Goal: Task Accomplishment & Management: Manage account settings

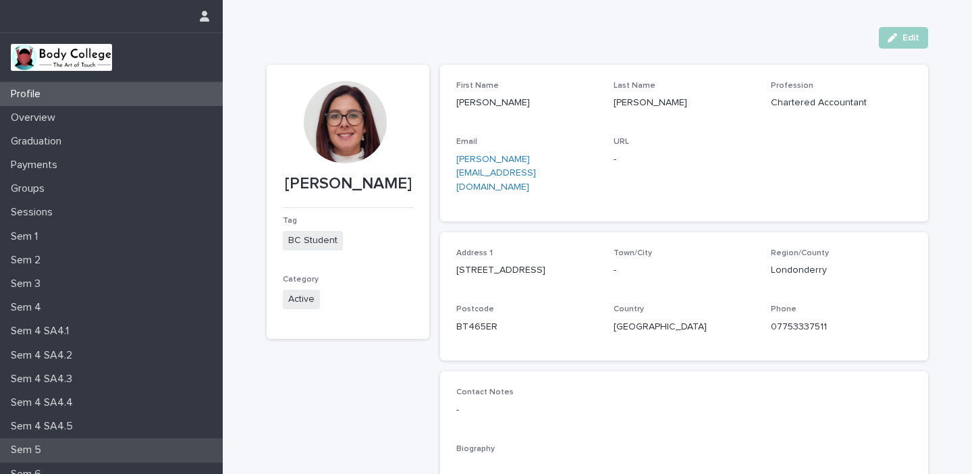
click at [36, 444] on p "Sem 5" at bounding box center [28, 449] width 47 height 13
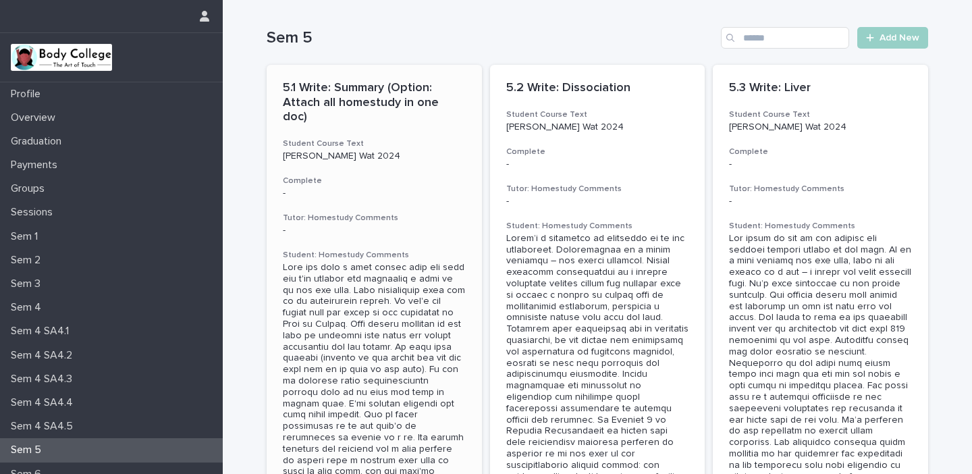
click at [411, 279] on div at bounding box center [374, 432] width 183 height 340
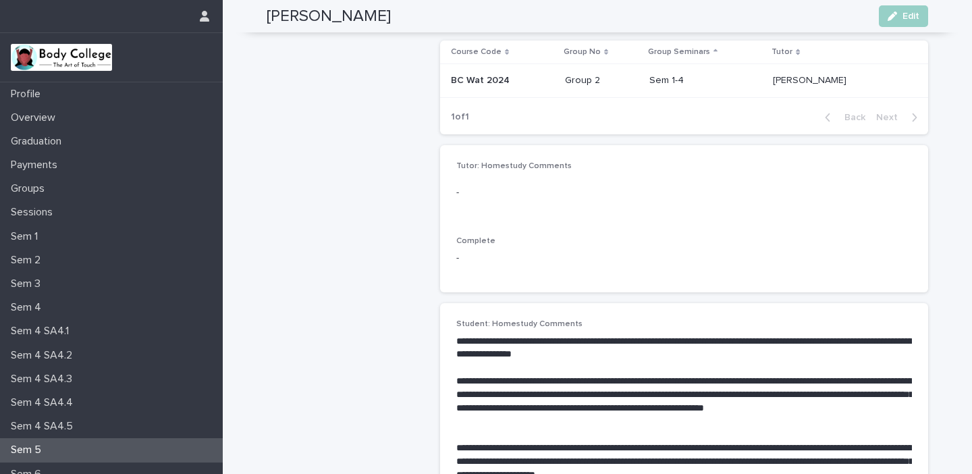
scroll to position [191, 0]
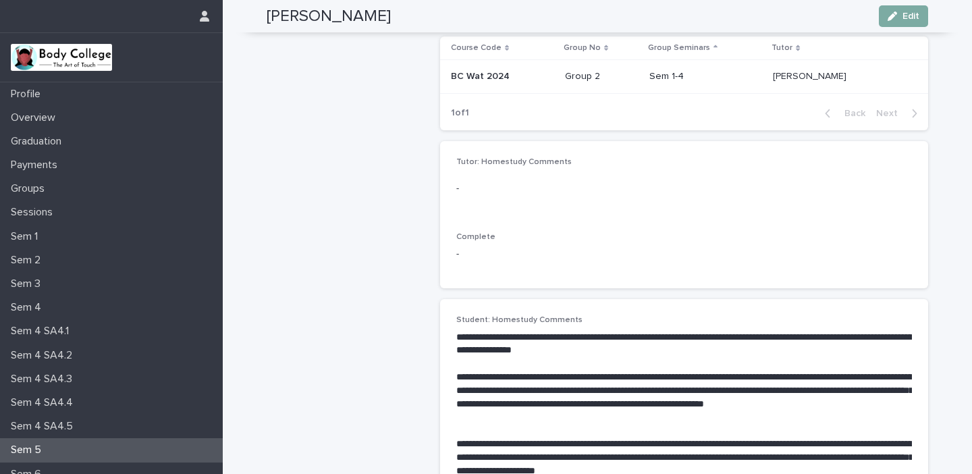
click at [917, 17] on span "Edit" at bounding box center [910, 15] width 17 height 9
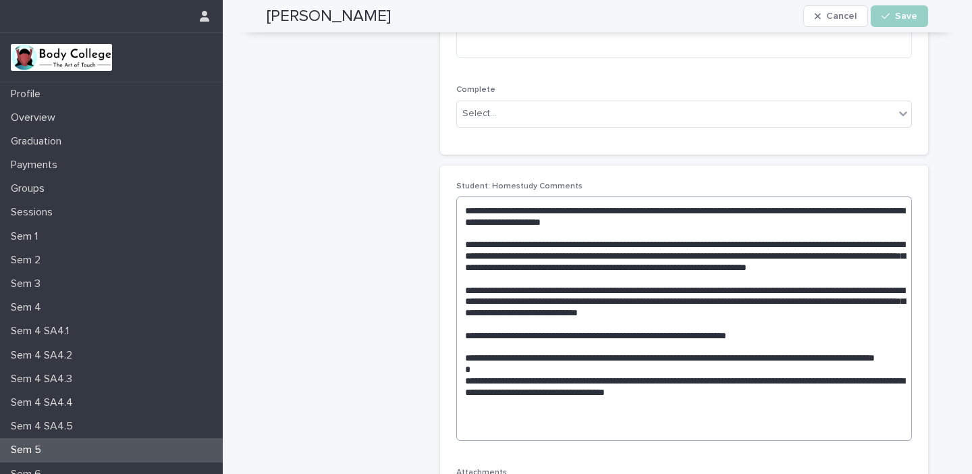
scroll to position [339, 0]
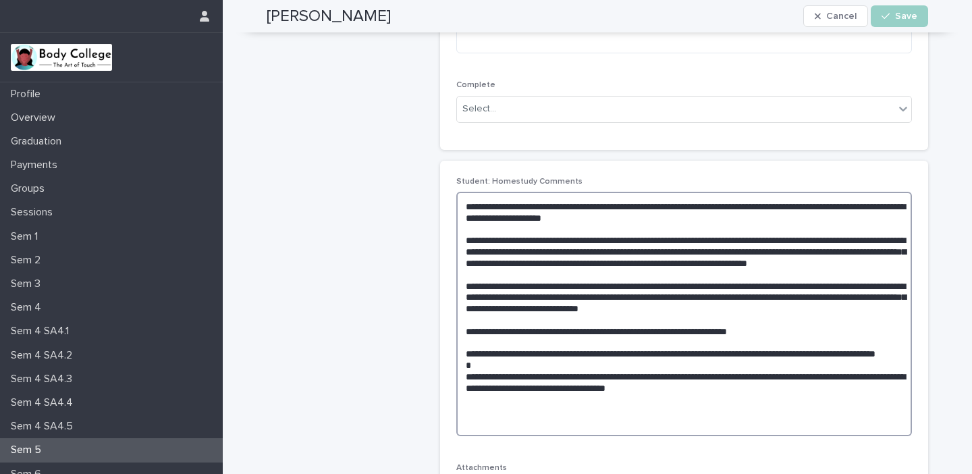
click at [579, 279] on textarea at bounding box center [684, 314] width 456 height 244
click at [603, 272] on textarea at bounding box center [684, 314] width 456 height 244
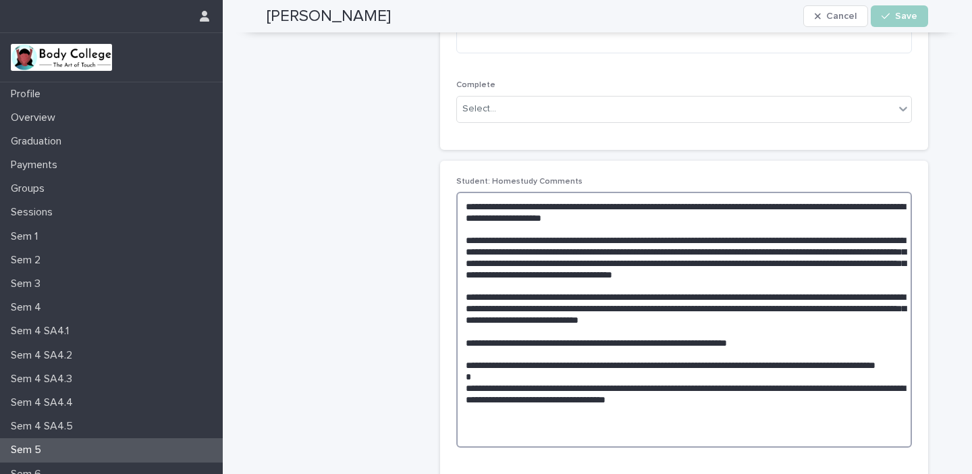
scroll to position [417, 0]
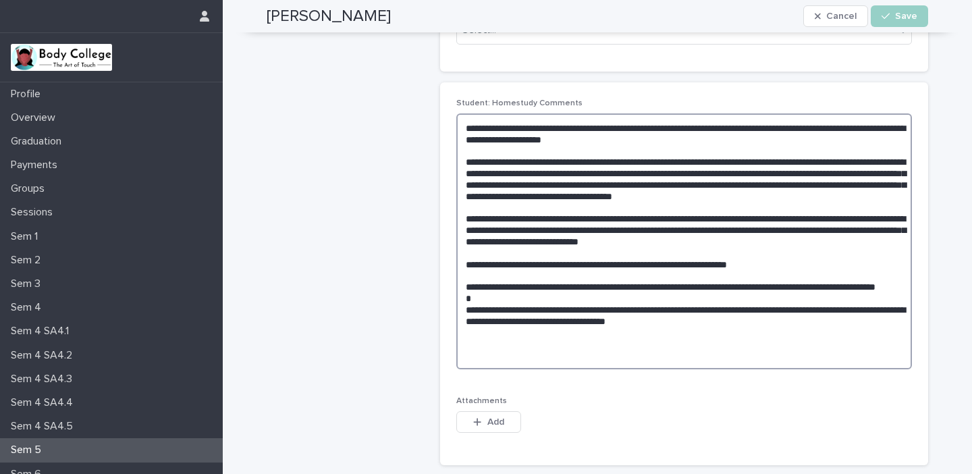
click at [828, 250] on textarea at bounding box center [684, 241] width 456 height 256
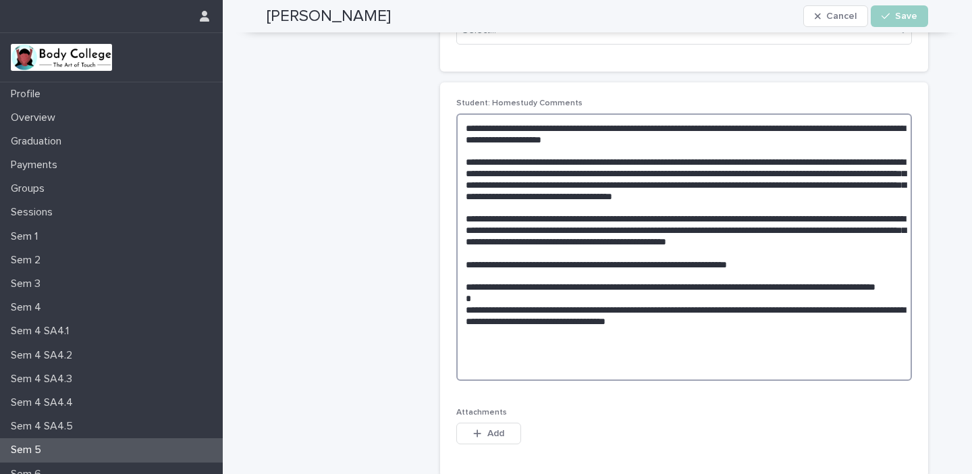
click at [776, 284] on textarea at bounding box center [684, 246] width 456 height 267
click at [549, 323] on textarea at bounding box center [684, 246] width 456 height 267
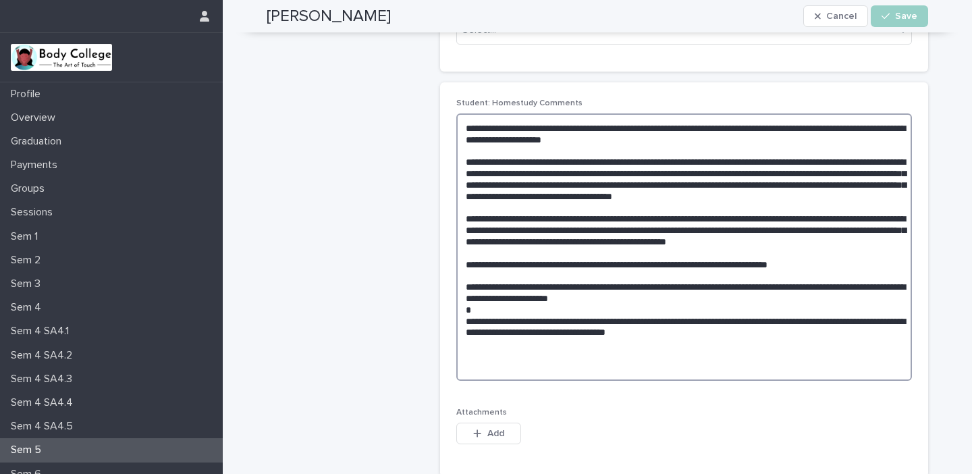
click at [753, 355] on textarea at bounding box center [684, 246] width 456 height 267
type textarea "**********"
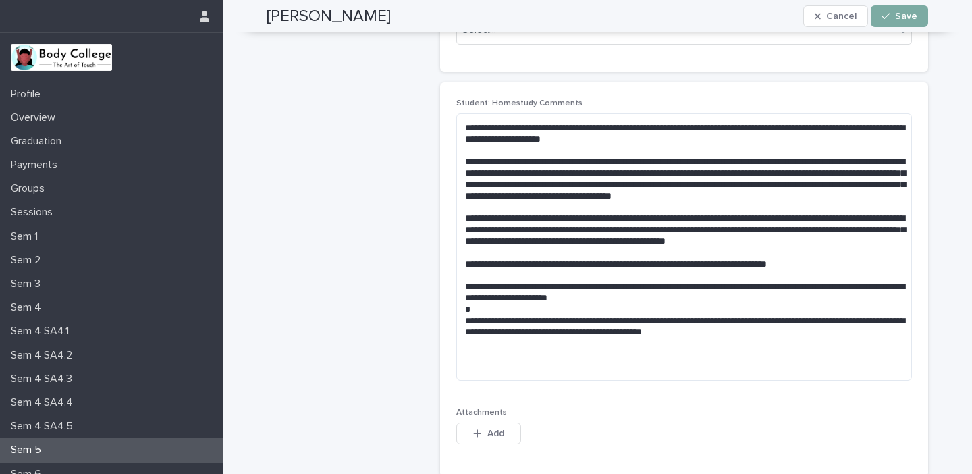
click at [900, 16] on span "Save" at bounding box center [906, 15] width 22 height 9
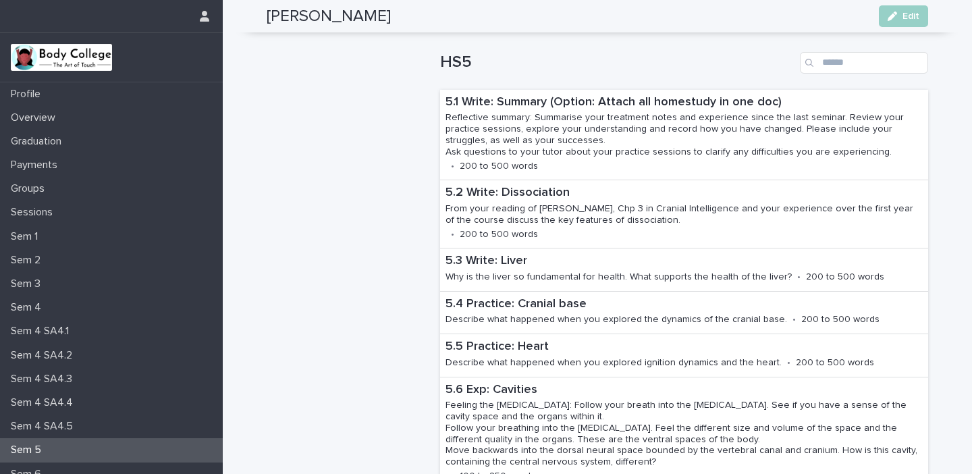
scroll to position [861, 0]
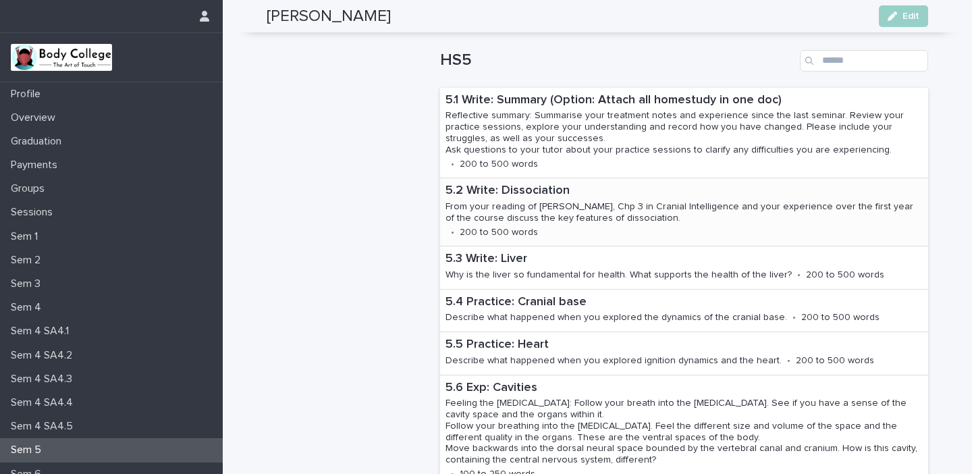
click at [628, 220] on p "From your reading of [PERSON_NAME], Chp 3 in Cranial Intelligence and your expe…" at bounding box center [684, 212] width 477 height 23
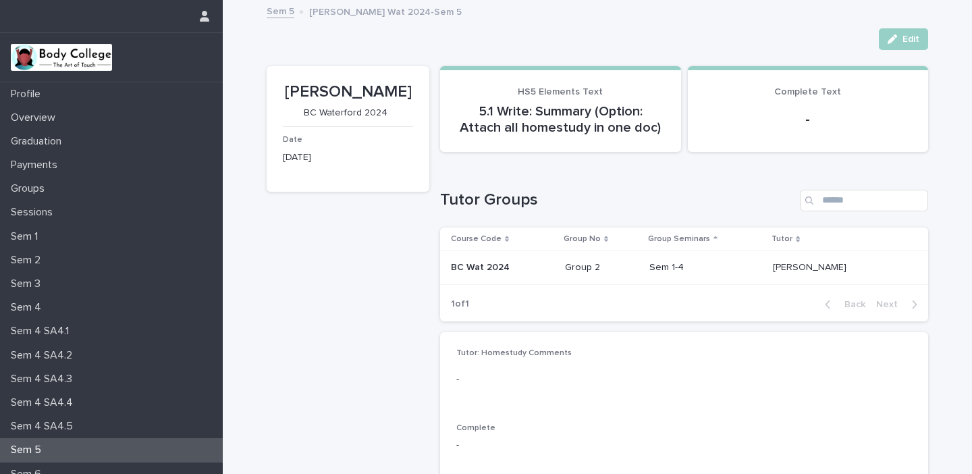
click at [47, 450] on p "Sem 5" at bounding box center [28, 449] width 47 height 13
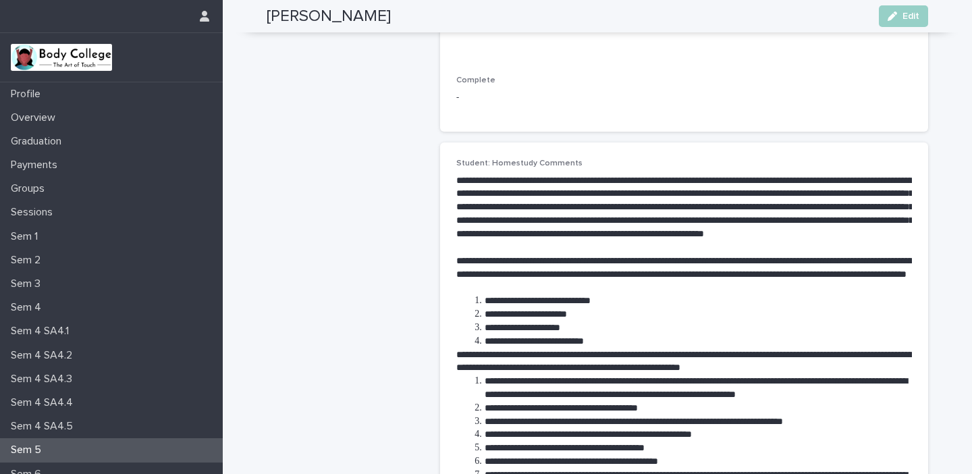
scroll to position [328, 0]
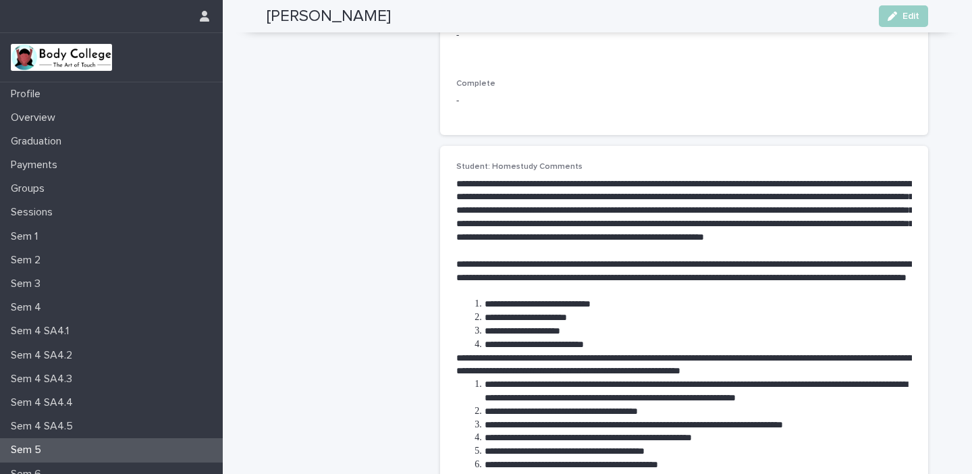
click at [843, 254] on p "**********" at bounding box center [684, 218] width 456 height 80
click at [834, 254] on p "**********" at bounding box center [684, 218] width 456 height 80
click at [905, 16] on span "Edit" at bounding box center [910, 15] width 17 height 9
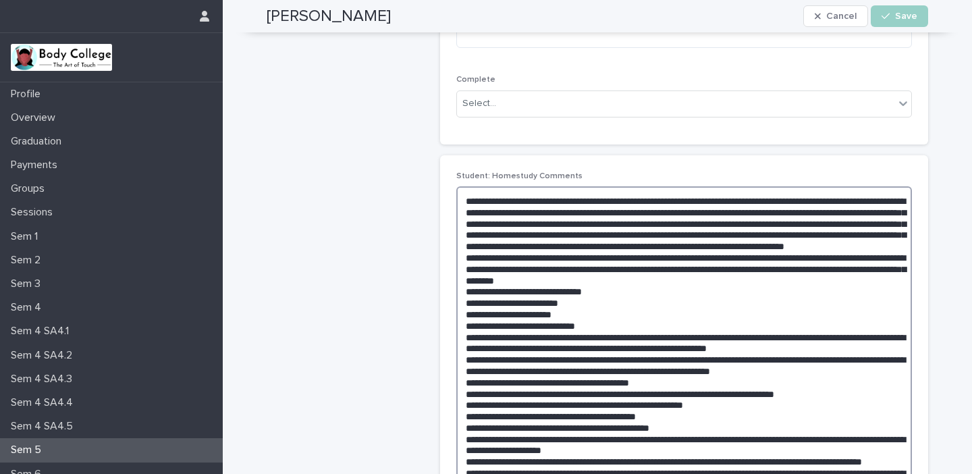
click at [464, 268] on textarea at bounding box center [684, 438] width 456 height 505
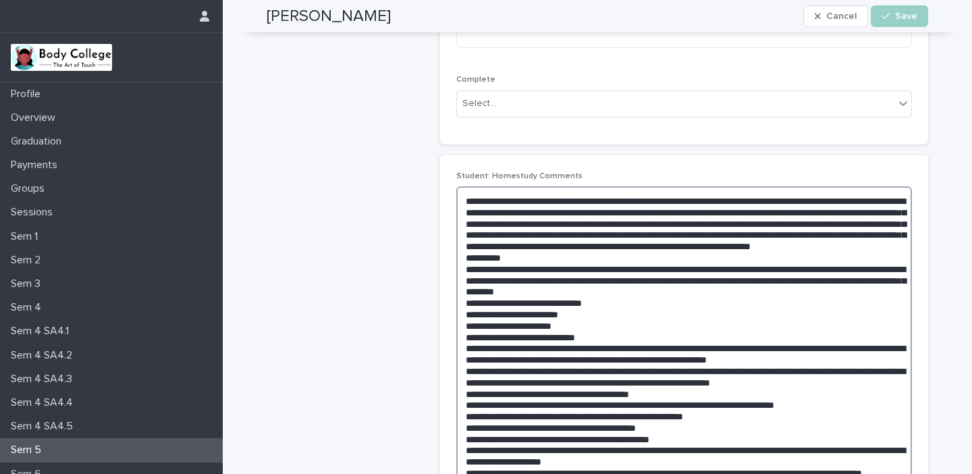
click at [506, 263] on textarea at bounding box center [684, 444] width 456 height 516
click at [743, 267] on textarea at bounding box center [684, 444] width 456 height 516
click at [830, 265] on textarea at bounding box center [684, 444] width 456 height 516
click at [525, 270] on textarea at bounding box center [684, 444] width 456 height 516
click at [575, 269] on textarea at bounding box center [684, 444] width 456 height 516
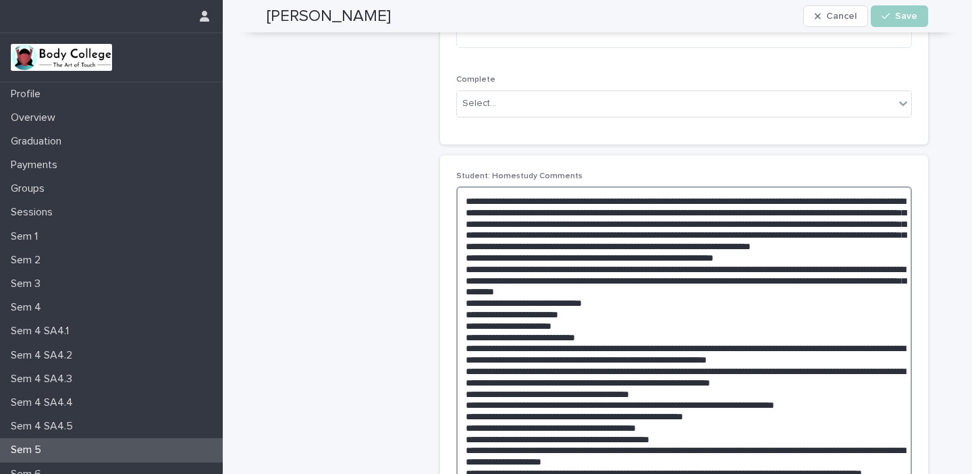
click at [829, 267] on textarea at bounding box center [684, 444] width 456 height 516
click at [878, 267] on textarea at bounding box center [684, 450] width 456 height 528
click at [873, 267] on textarea at bounding box center [684, 450] width 456 height 528
click at [514, 281] on textarea at bounding box center [684, 450] width 456 height 528
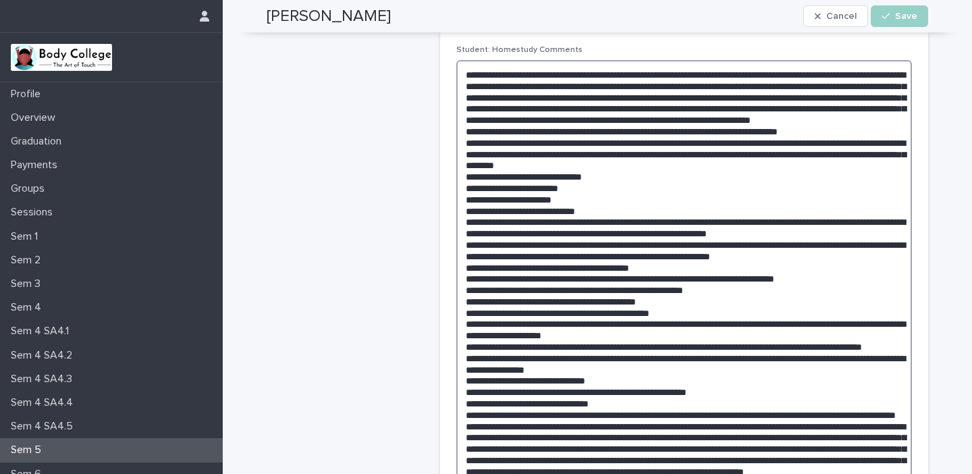
scroll to position [449, 0]
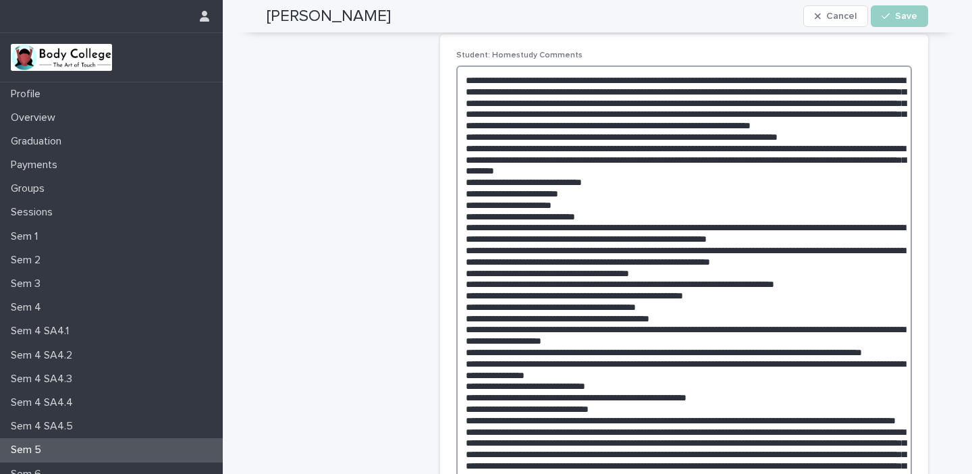
click at [620, 227] on textarea at bounding box center [684, 329] width 456 height 528
click at [659, 232] on textarea at bounding box center [684, 329] width 456 height 528
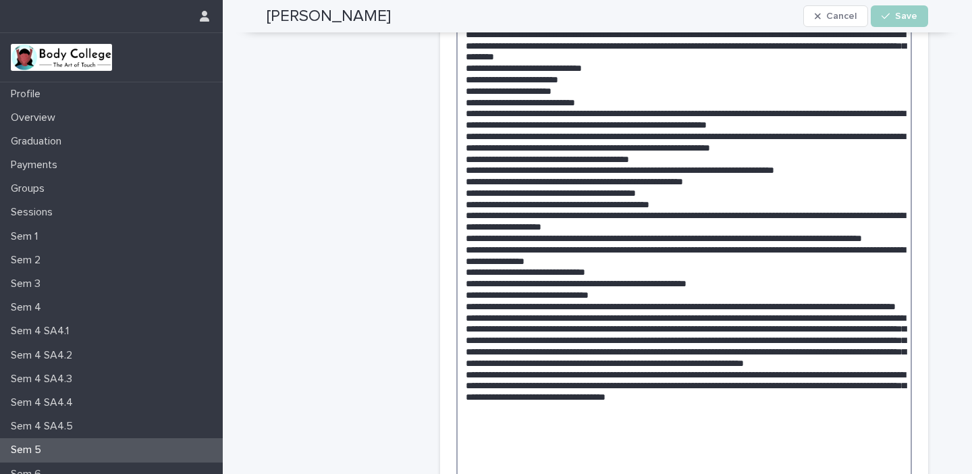
scroll to position [556, 0]
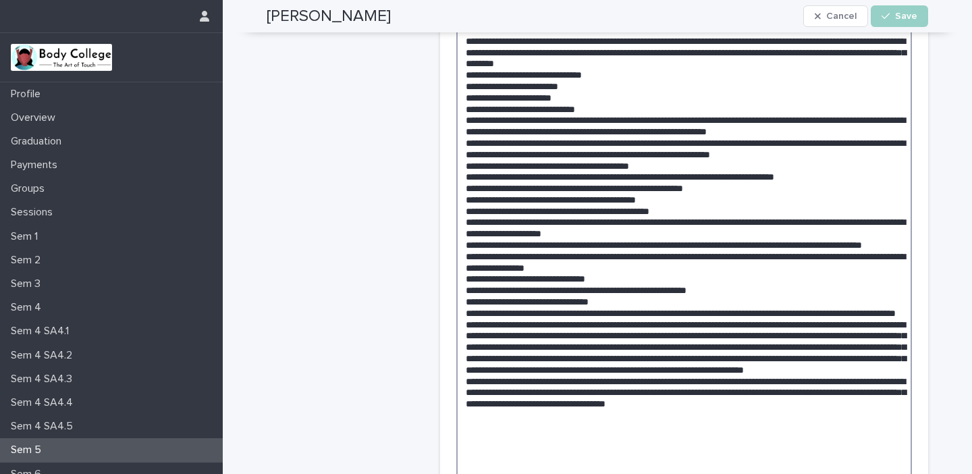
click at [608, 131] on textarea at bounding box center [684, 222] width 456 height 528
click at [581, 356] on textarea at bounding box center [684, 222] width 456 height 528
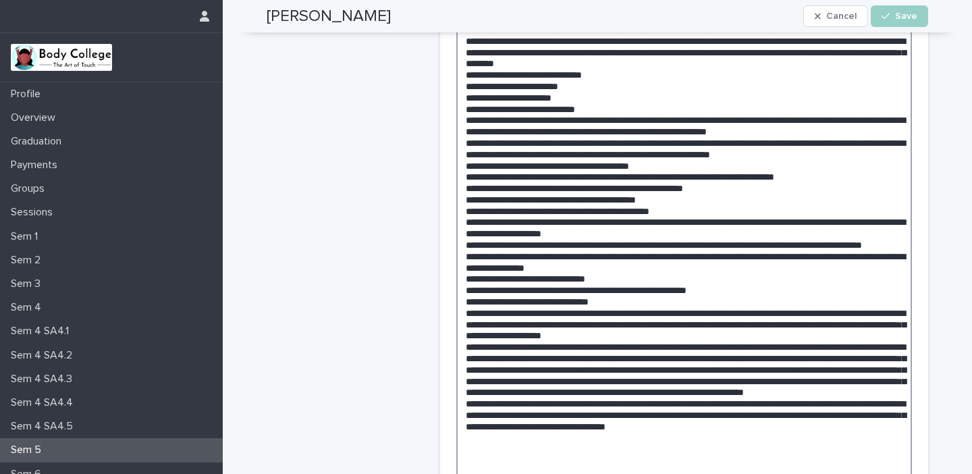
click at [506, 379] on textarea at bounding box center [684, 233] width 456 height 550
click at [551, 379] on textarea at bounding box center [684, 233] width 456 height 550
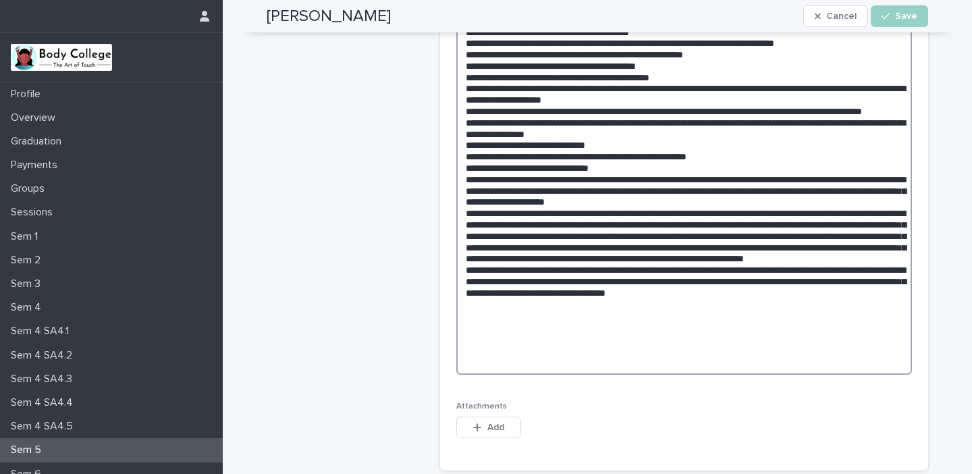
scroll to position [694, 0]
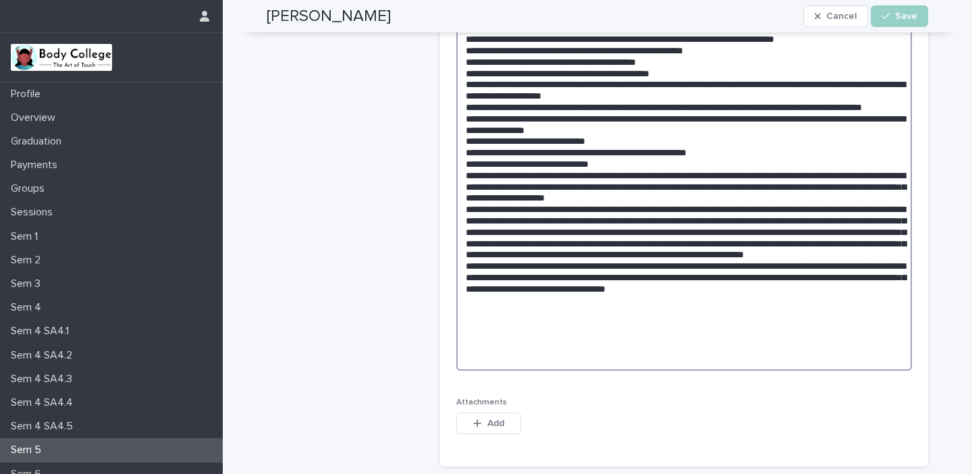
click at [770, 299] on textarea at bounding box center [684, 95] width 456 height 550
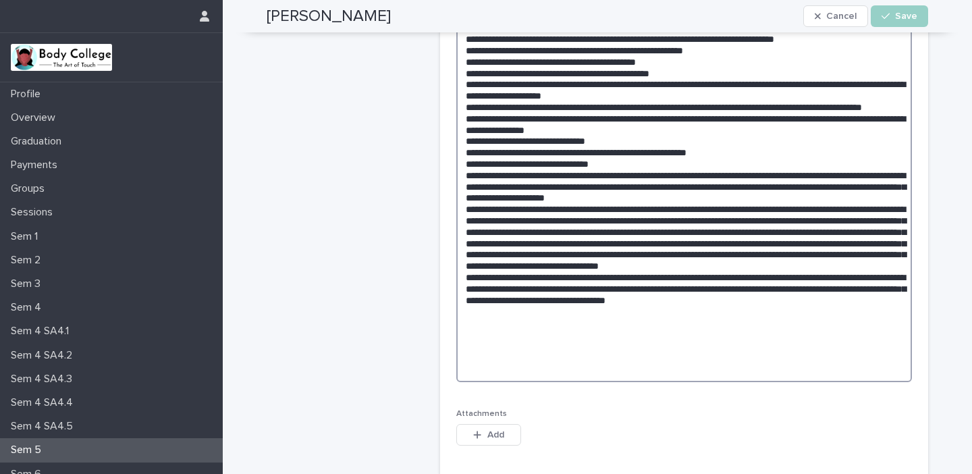
click at [732, 308] on textarea at bounding box center [684, 101] width 456 height 562
click at [785, 311] on textarea at bounding box center [684, 101] width 456 height 562
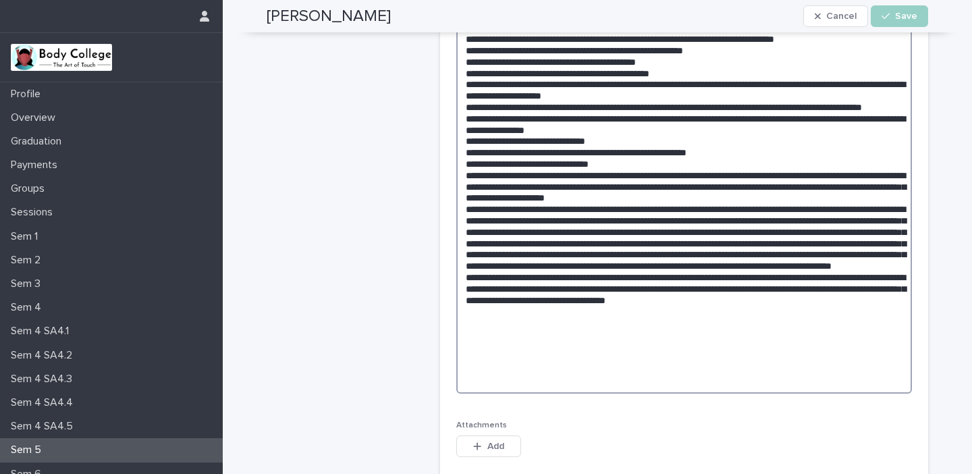
click at [826, 300] on textarea at bounding box center [684, 106] width 456 height 573
click at [533, 313] on textarea at bounding box center [684, 106] width 456 height 573
click at [726, 309] on textarea at bounding box center [684, 106] width 456 height 573
click at [716, 334] on textarea at bounding box center [684, 106] width 456 height 573
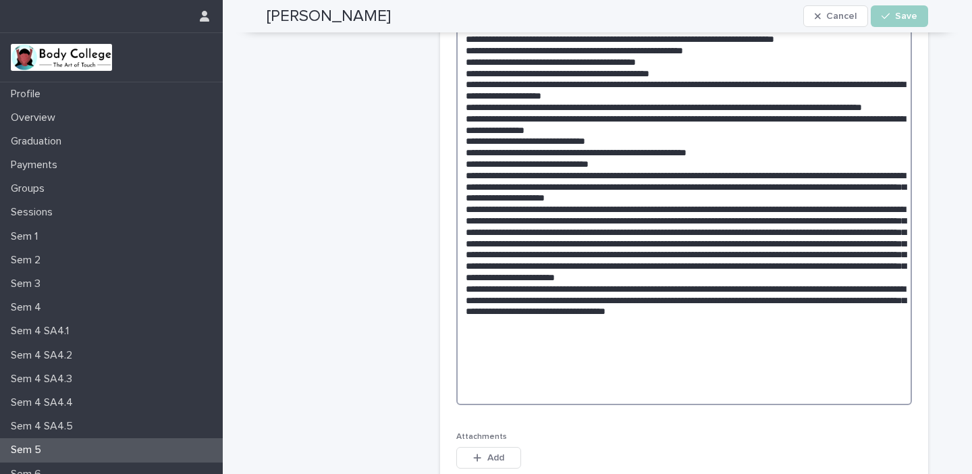
click at [481, 344] on textarea at bounding box center [684, 112] width 456 height 585
click at [898, 335] on textarea at bounding box center [684, 112] width 456 height 585
click at [875, 331] on textarea at bounding box center [684, 112] width 456 height 585
click at [522, 343] on textarea at bounding box center [684, 112] width 456 height 585
click at [848, 377] on textarea at bounding box center [684, 112] width 456 height 585
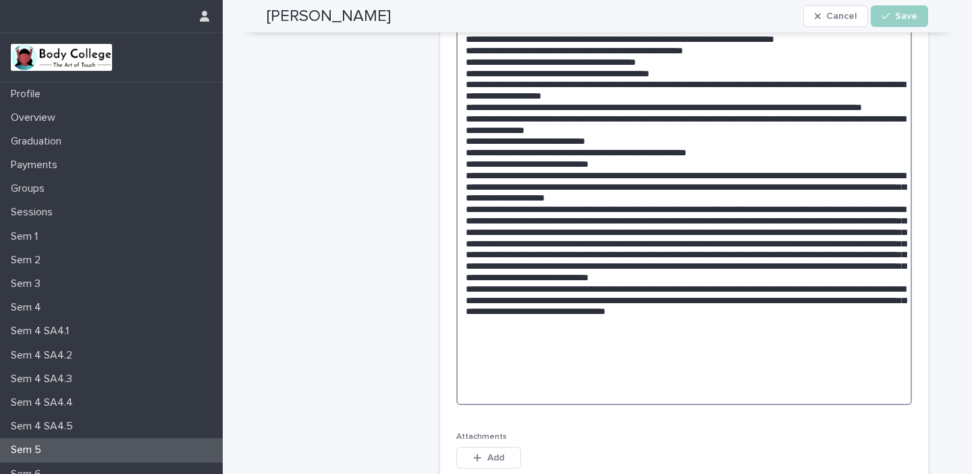
click at [691, 366] on textarea at bounding box center [684, 112] width 456 height 585
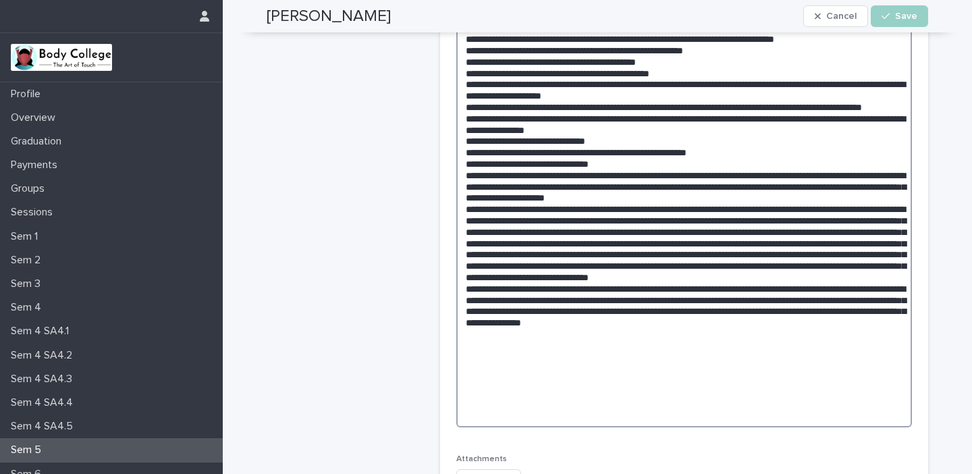
click at [751, 377] on textarea at bounding box center [684, 123] width 456 height 607
click at [822, 368] on textarea at bounding box center [684, 123] width 456 height 607
click at [701, 403] on textarea at bounding box center [684, 123] width 456 height 607
click at [786, 380] on textarea at bounding box center [684, 123] width 456 height 607
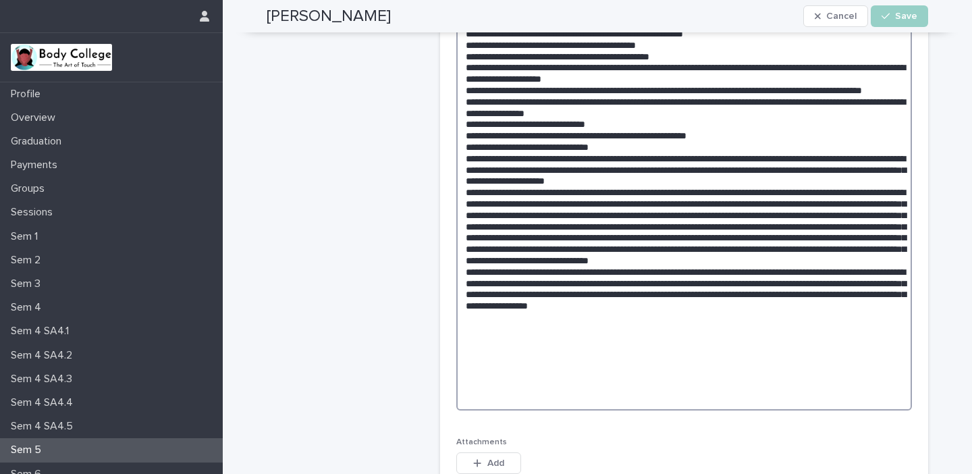
scroll to position [713, 0]
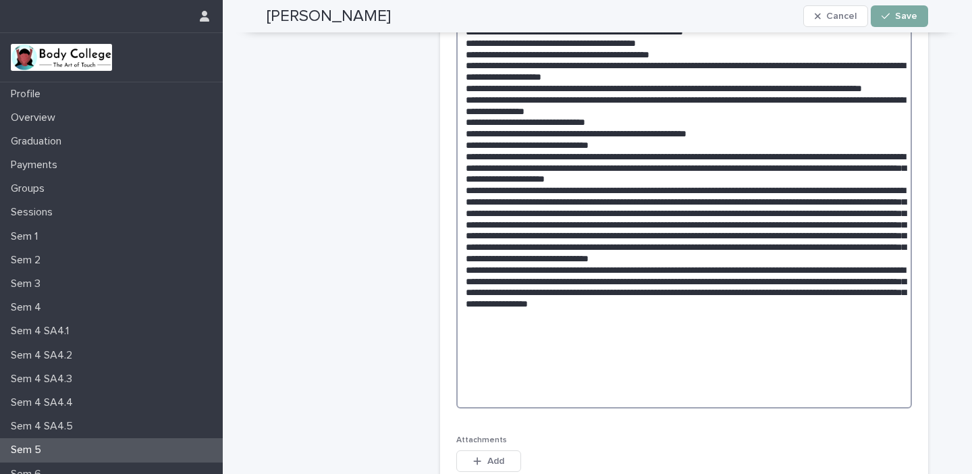
type textarea "**********"
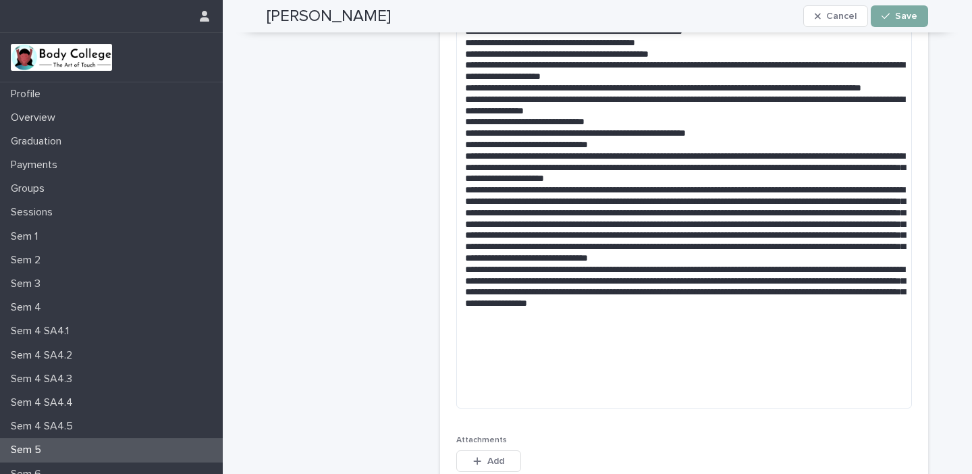
click at [895, 19] on div "button" at bounding box center [889, 15] width 14 height 9
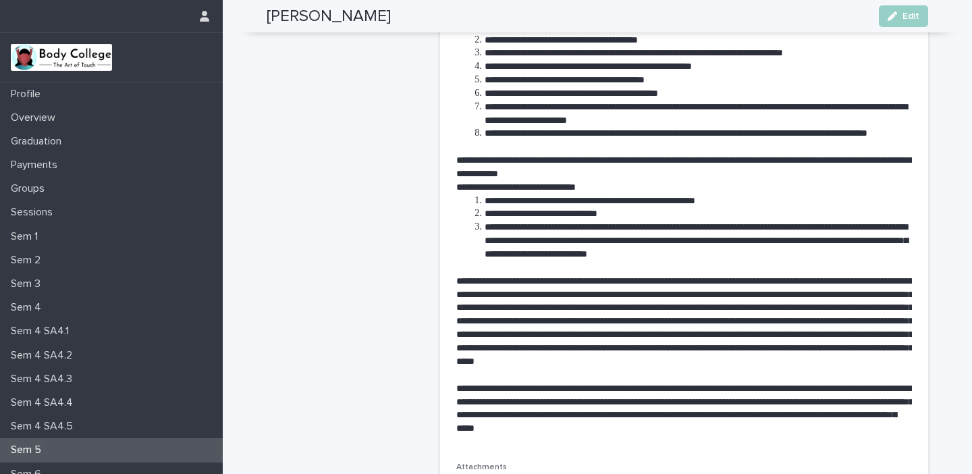
scroll to position [720, 0]
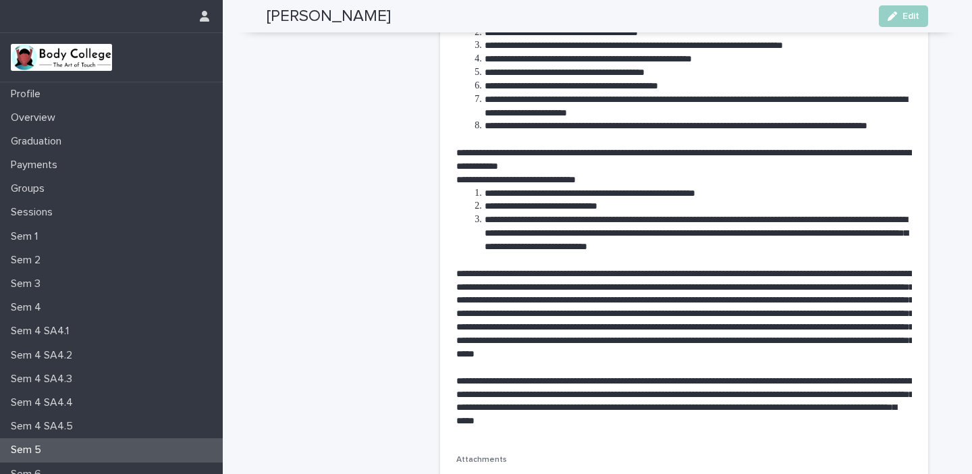
click at [65, 452] on div "Sem 5" at bounding box center [111, 450] width 223 height 24
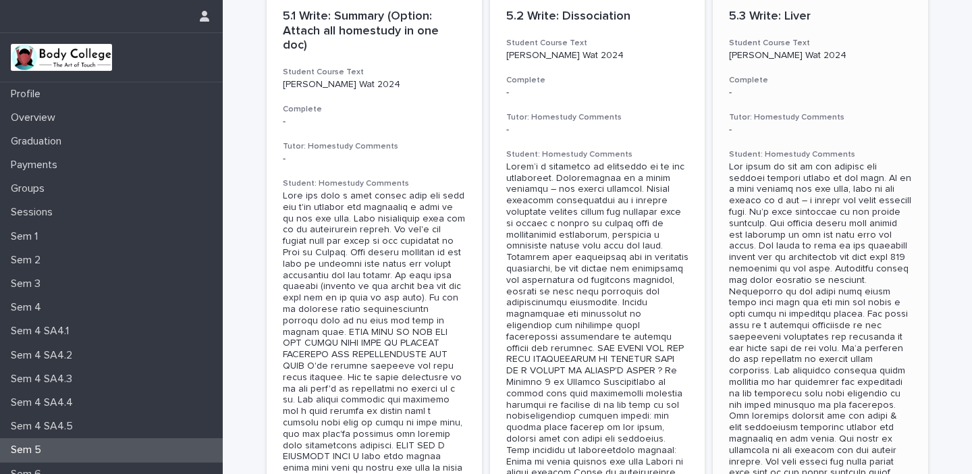
scroll to position [78, 0]
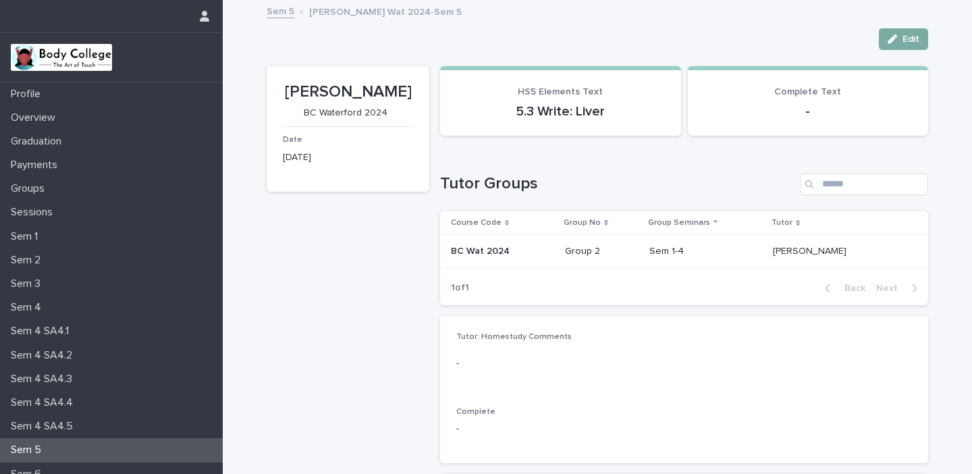
click at [905, 39] on span "Edit" at bounding box center [910, 38] width 17 height 9
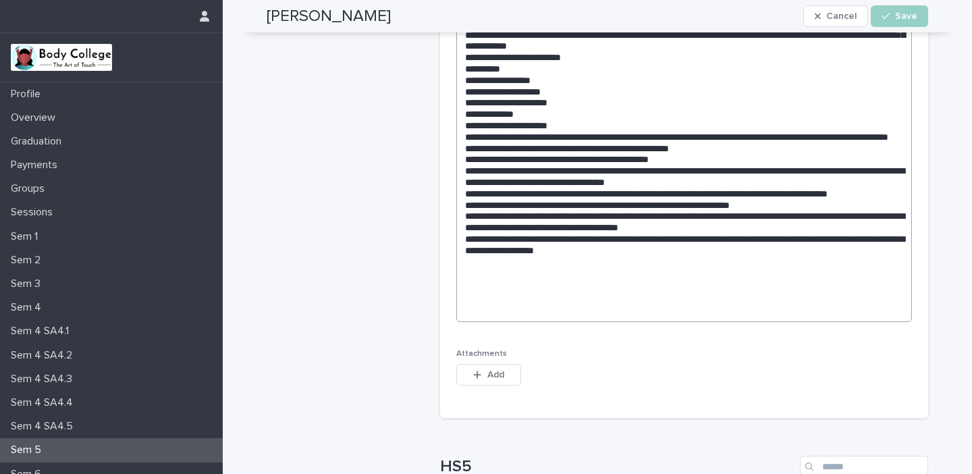
scroll to position [792, 0]
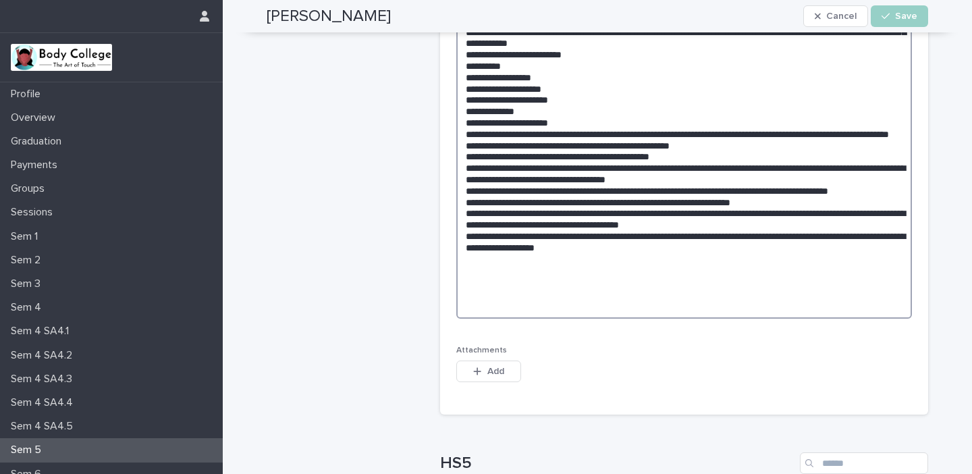
click at [658, 296] on textarea at bounding box center [684, 21] width 456 height 596
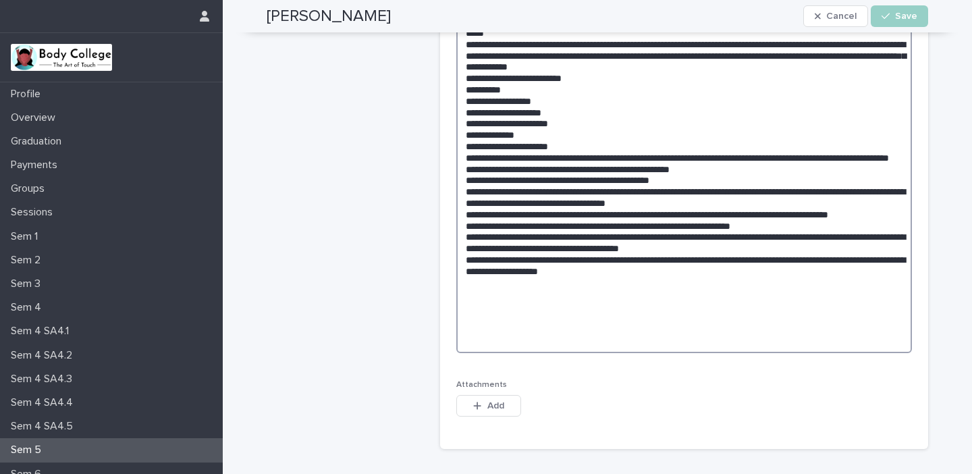
scroll to position [773, 0]
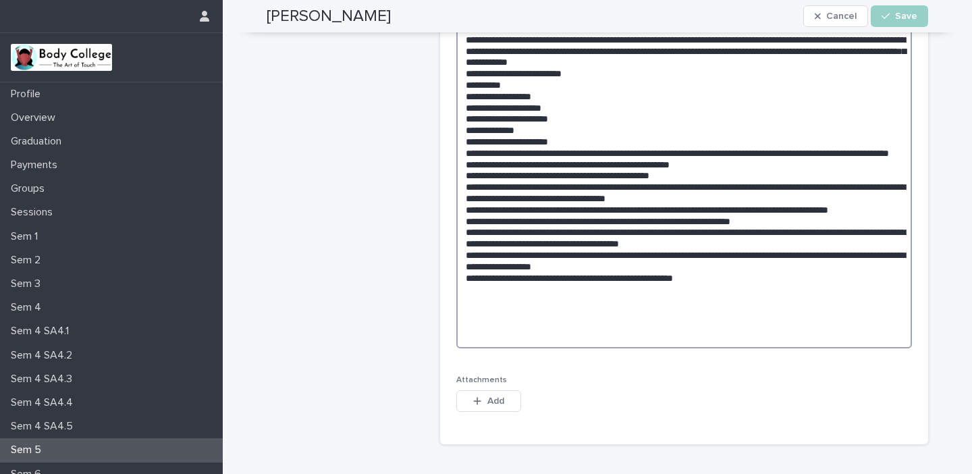
click at [661, 324] on textarea at bounding box center [684, 44] width 456 height 607
click at [674, 326] on textarea at bounding box center [684, 44] width 456 height 607
click at [790, 321] on textarea at bounding box center [684, 44] width 456 height 607
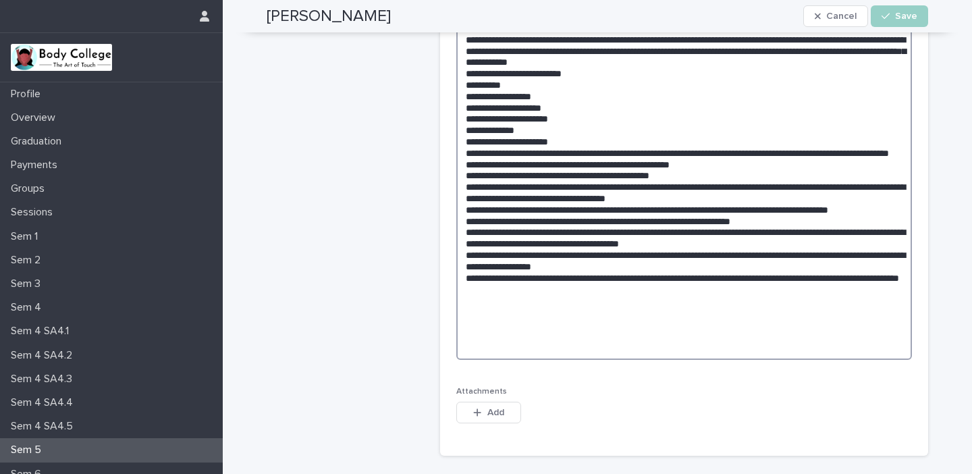
click at [641, 333] on textarea at bounding box center [684, 50] width 456 height 618
click at [639, 336] on textarea at bounding box center [684, 50] width 456 height 618
click at [713, 322] on textarea at bounding box center [684, 50] width 456 height 618
click at [740, 323] on textarea at bounding box center [684, 50] width 456 height 618
click at [680, 335] on textarea at bounding box center [684, 50] width 456 height 618
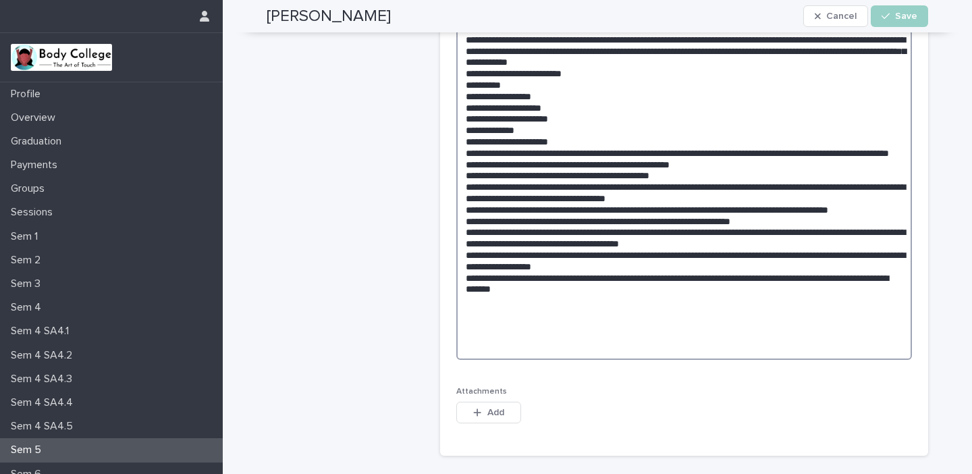
click at [730, 331] on textarea at bounding box center [684, 50] width 456 height 618
type textarea "**********"
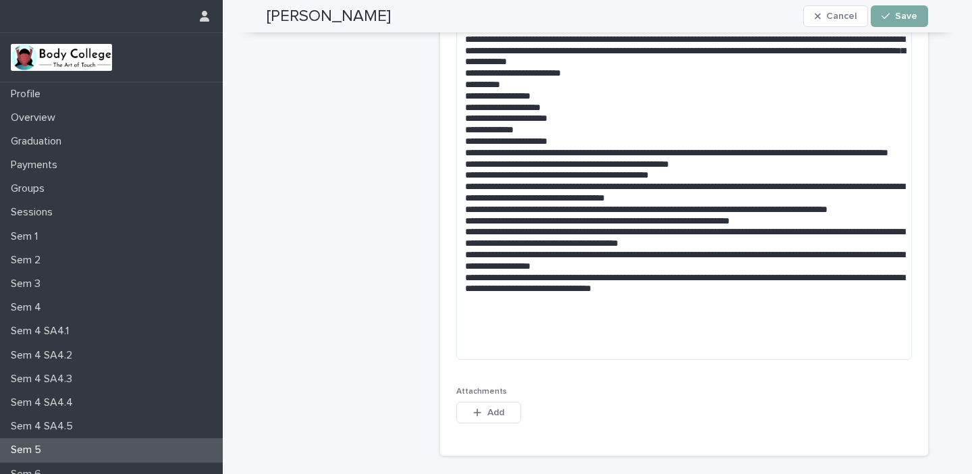
click at [896, 19] on span "Save" at bounding box center [906, 15] width 22 height 9
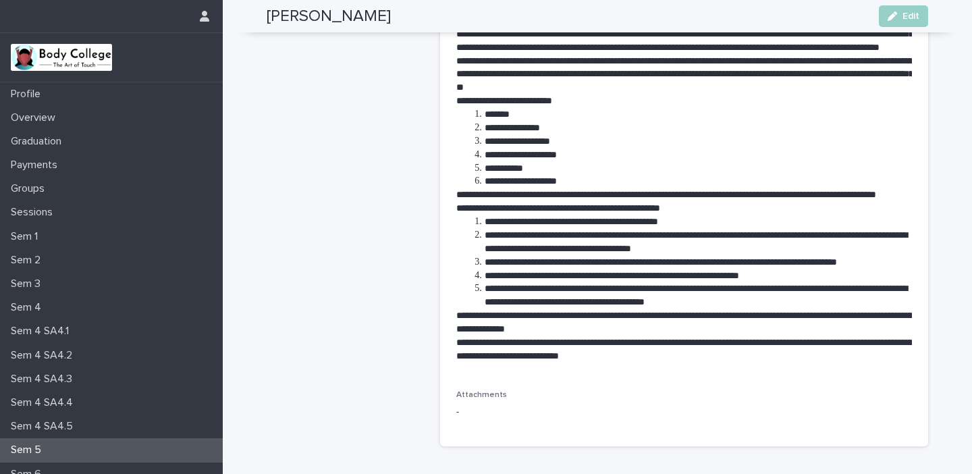
scroll to position [794, 0]
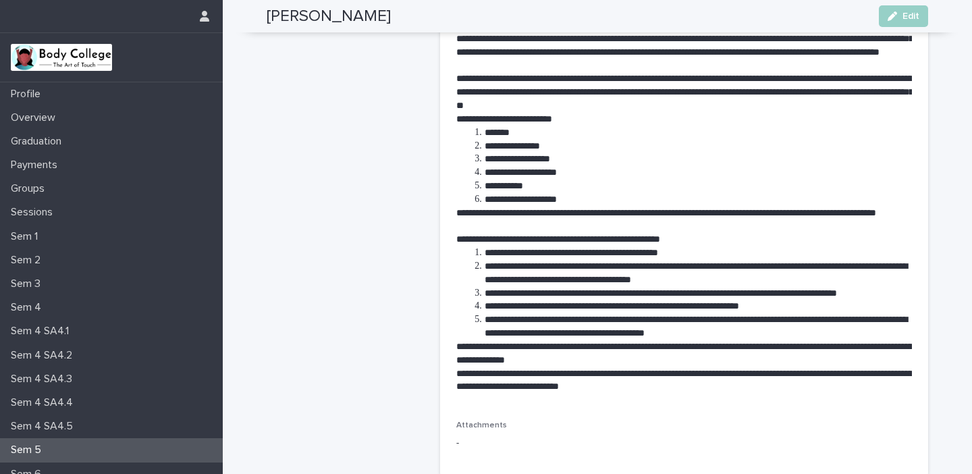
click at [25, 447] on p "Sem 5" at bounding box center [28, 449] width 47 height 13
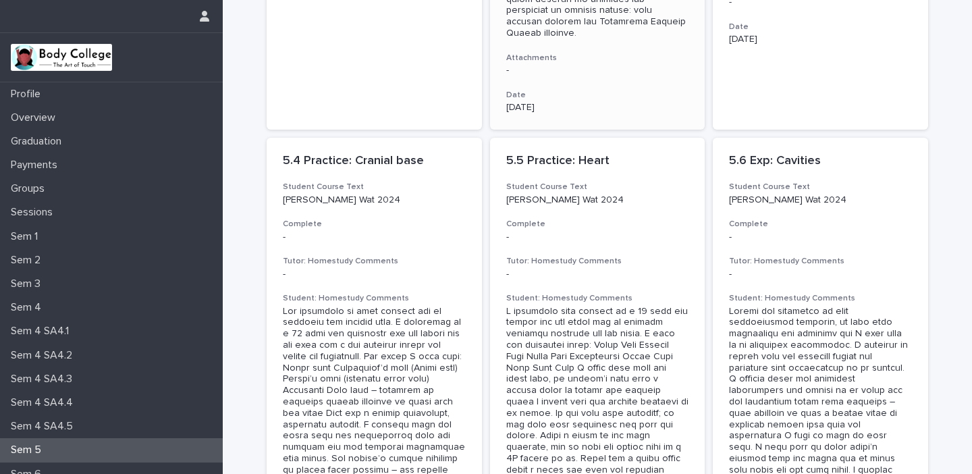
scroll to position [1364, 0]
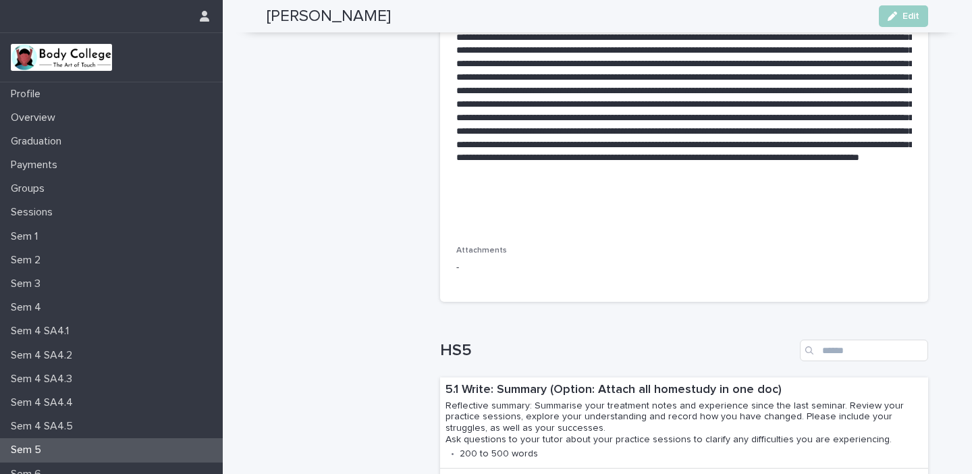
scroll to position [642, 0]
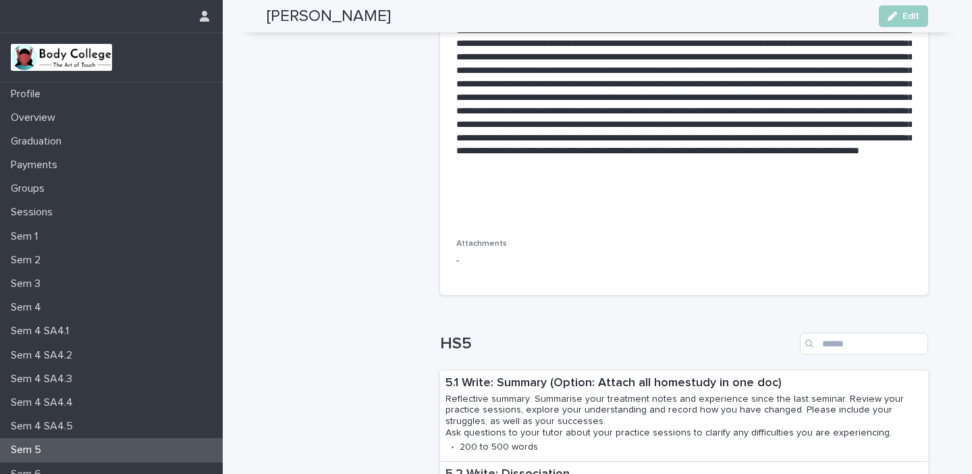
click at [478, 219] on div "**********" at bounding box center [684, 35] width 456 height 375
click at [911, 14] on span "Edit" at bounding box center [910, 15] width 17 height 9
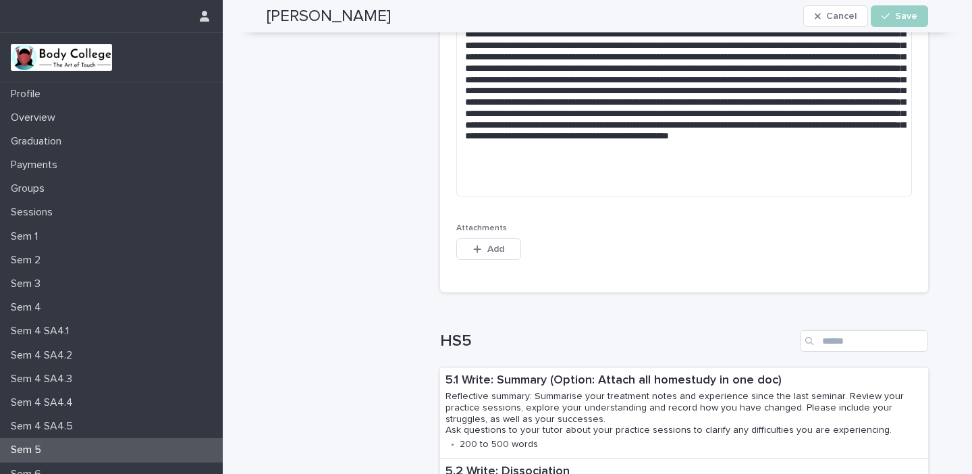
scroll to position [482, 0]
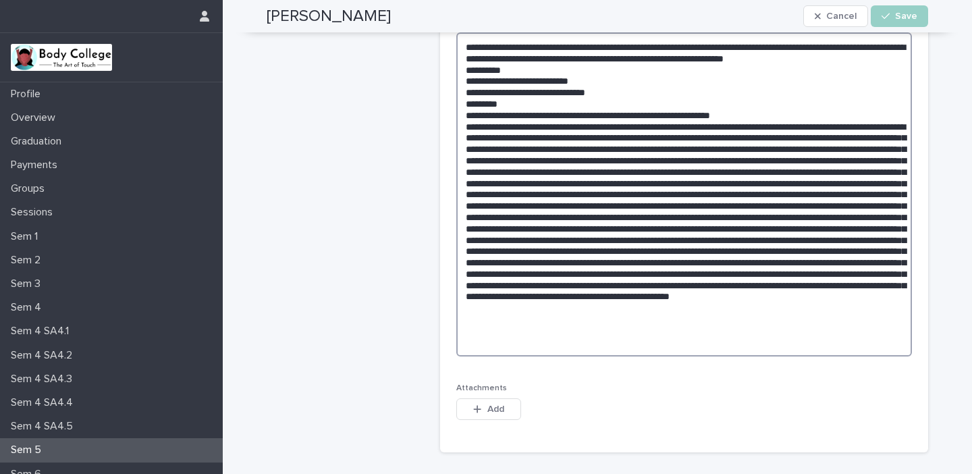
click at [484, 340] on textarea at bounding box center [684, 194] width 456 height 324
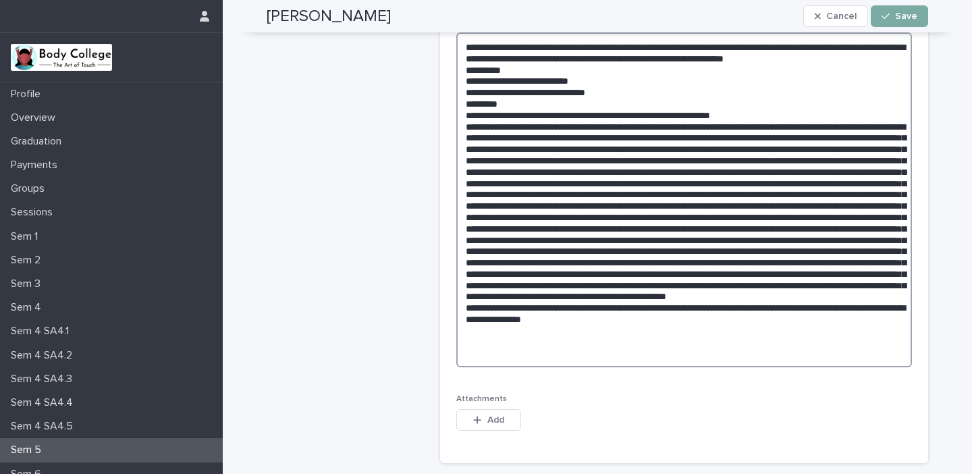
type textarea "**********"
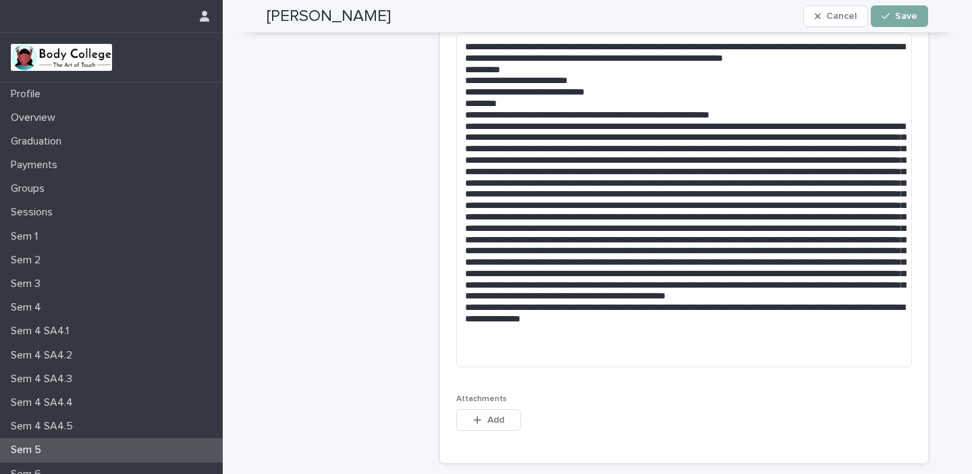
click at [892, 17] on div "button" at bounding box center [889, 15] width 14 height 9
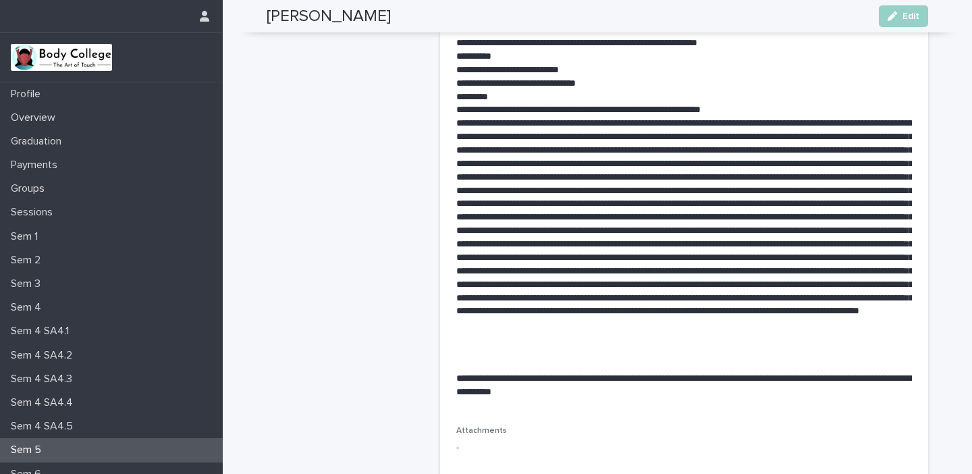
click at [110, 453] on div "Sem 5" at bounding box center [111, 450] width 223 height 24
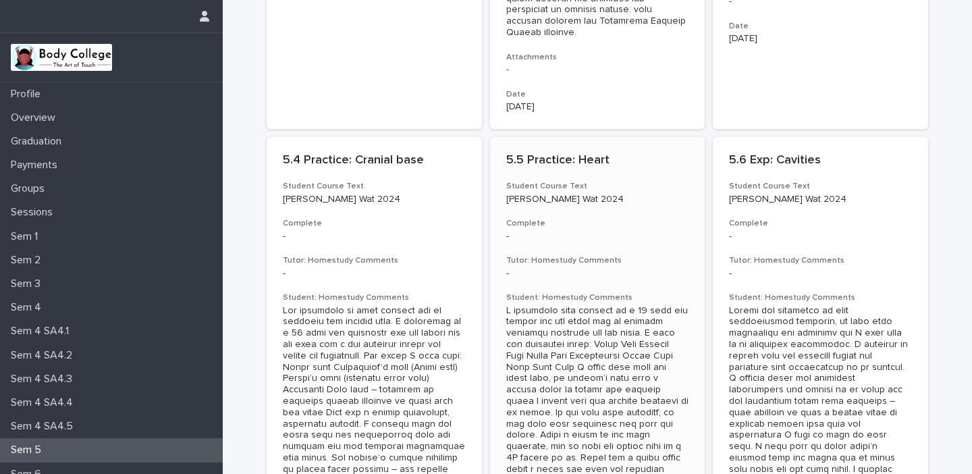
scroll to position [1380, 0]
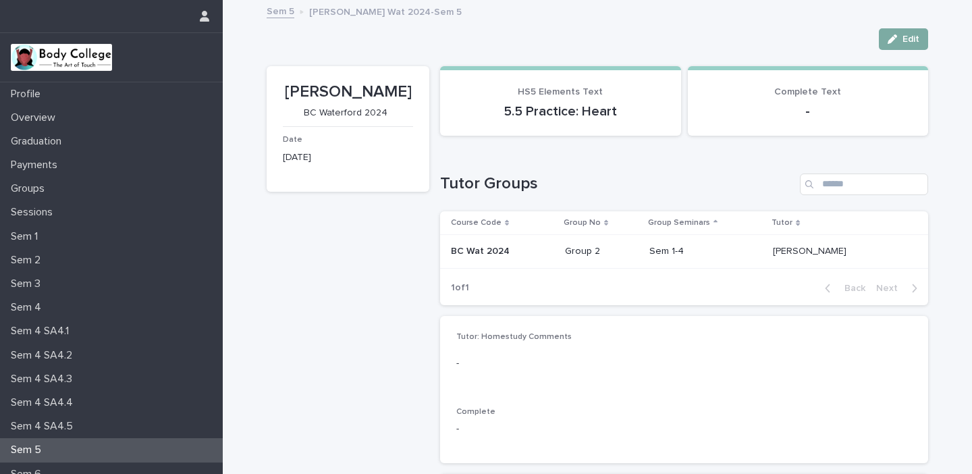
click at [898, 42] on div "button" at bounding box center [895, 38] width 15 height 9
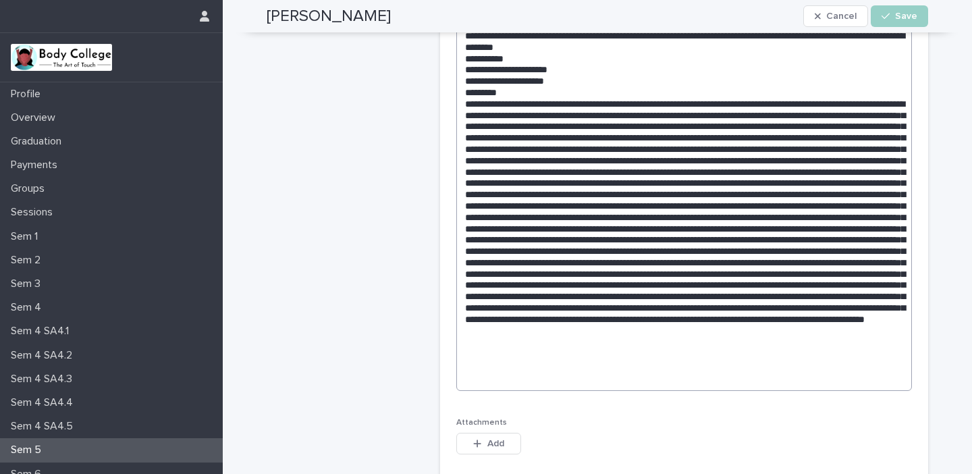
scroll to position [493, 0]
click at [884, 366] on textarea at bounding box center [684, 205] width 456 height 369
click at [574, 373] on textarea at bounding box center [684, 205] width 456 height 369
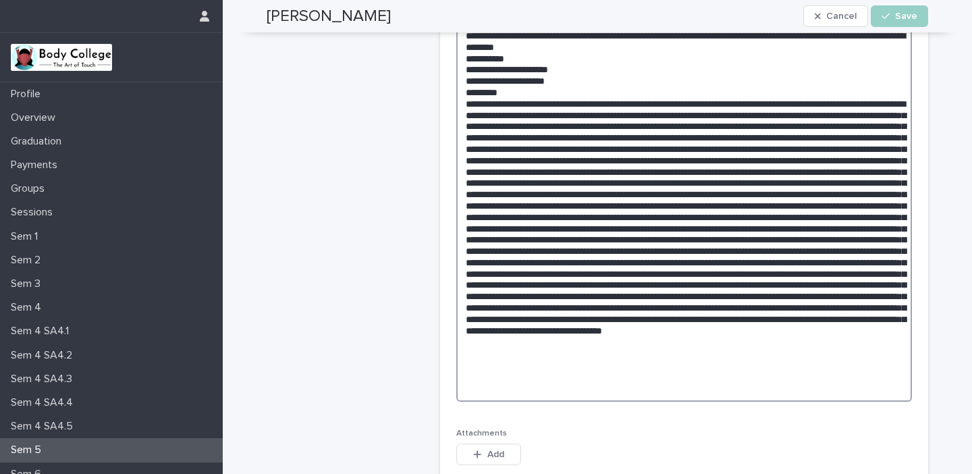
click at [806, 377] on textarea at bounding box center [684, 211] width 456 height 381
click at [837, 375] on textarea at bounding box center [684, 211] width 456 height 381
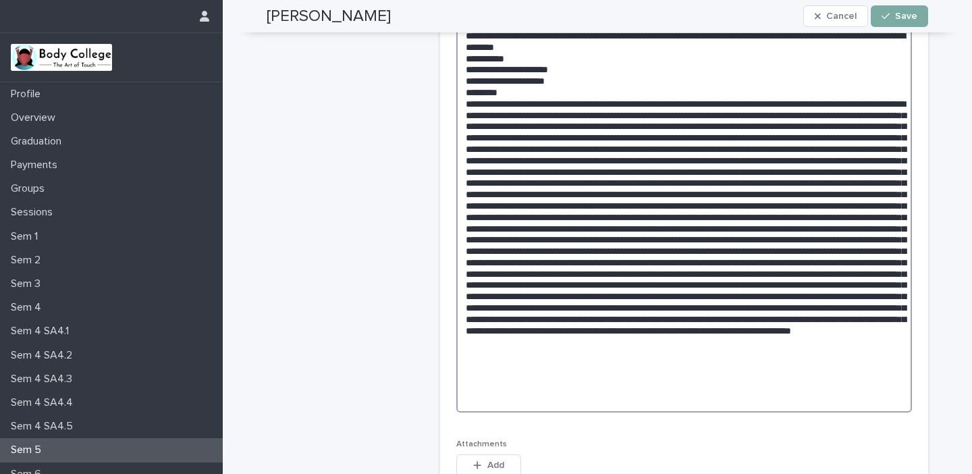
type textarea "**********"
click at [903, 17] on span "Save" at bounding box center [906, 15] width 22 height 9
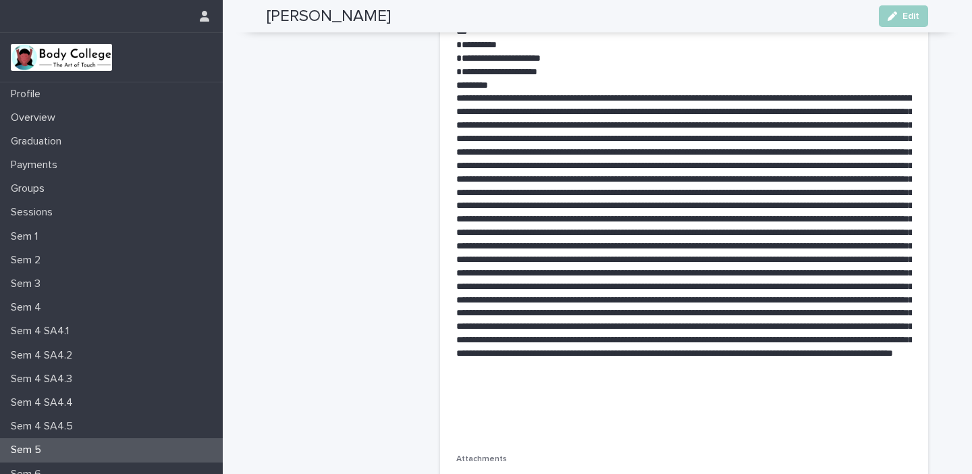
click at [176, 447] on div "Sem 5" at bounding box center [111, 450] width 223 height 24
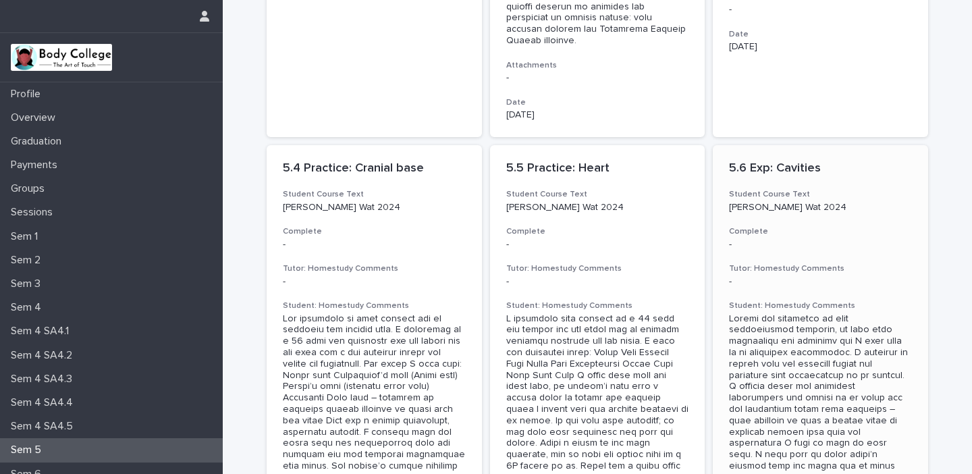
scroll to position [1340, 0]
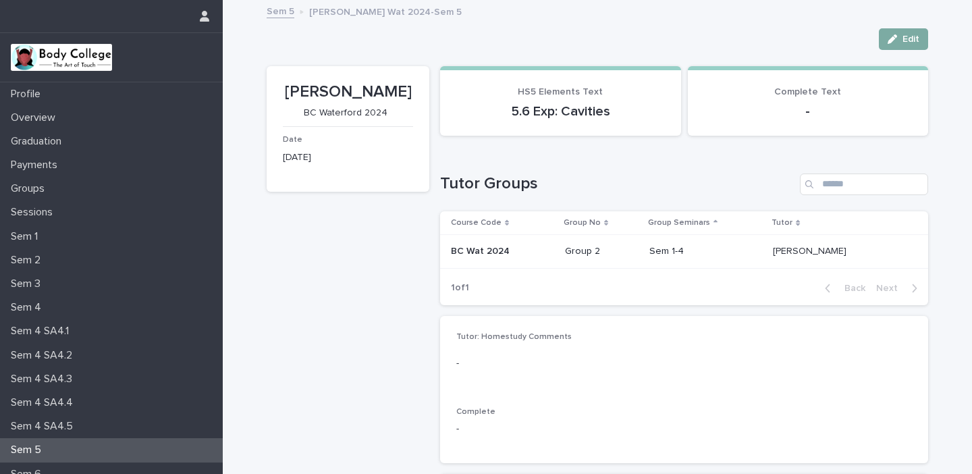
click at [915, 41] on span "Edit" at bounding box center [910, 38] width 17 height 9
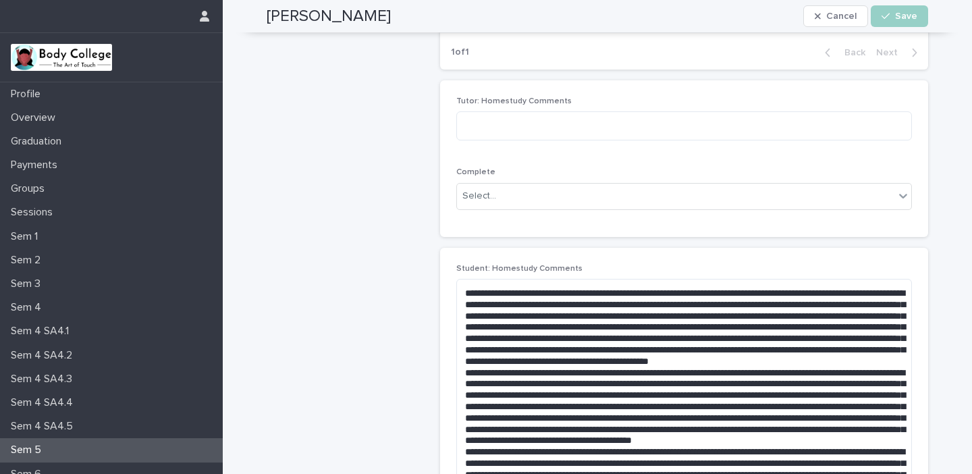
scroll to position [252, 0]
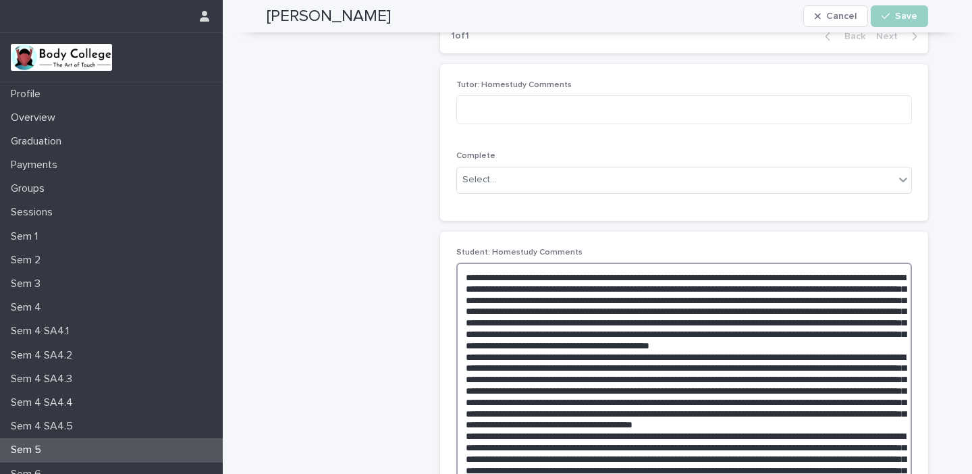
click at [676, 394] on textarea at bounding box center [684, 453] width 456 height 381
click at [828, 358] on textarea at bounding box center [684, 453] width 456 height 381
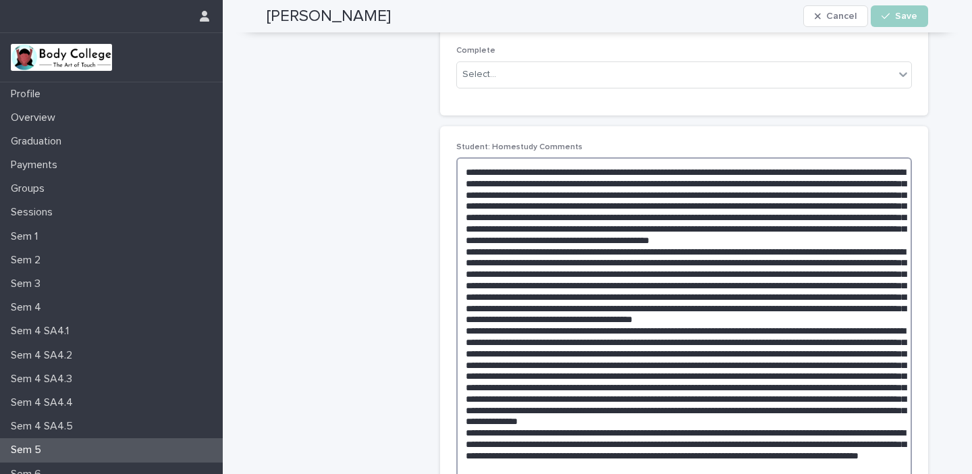
scroll to position [362, 0]
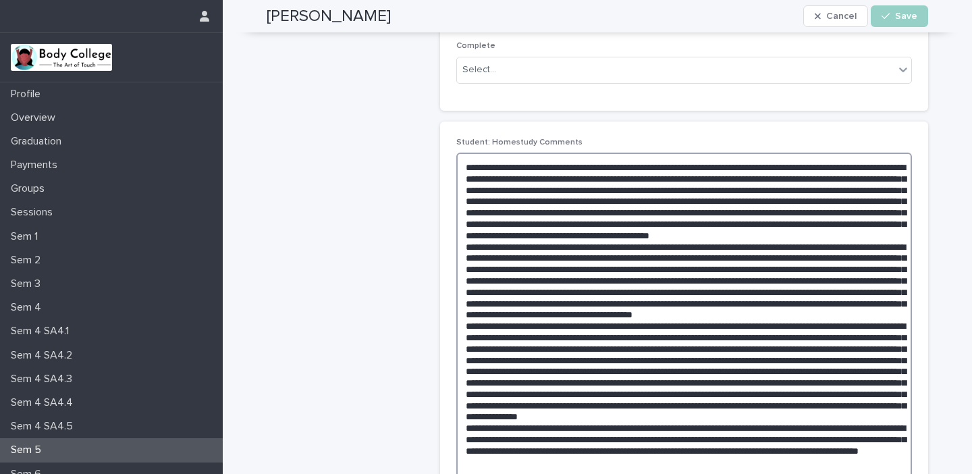
click at [819, 243] on textarea at bounding box center [684, 343] width 456 height 381
click at [877, 244] on textarea at bounding box center [684, 343] width 456 height 381
click at [857, 138] on p "Student: Homestudy Comments" at bounding box center [684, 142] width 456 height 9
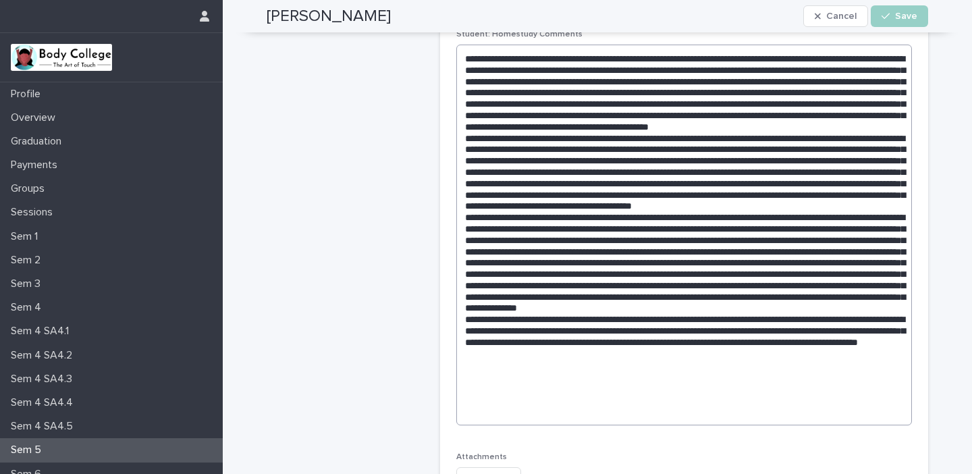
scroll to position [471, 0]
click at [730, 401] on textarea at bounding box center [684, 233] width 456 height 381
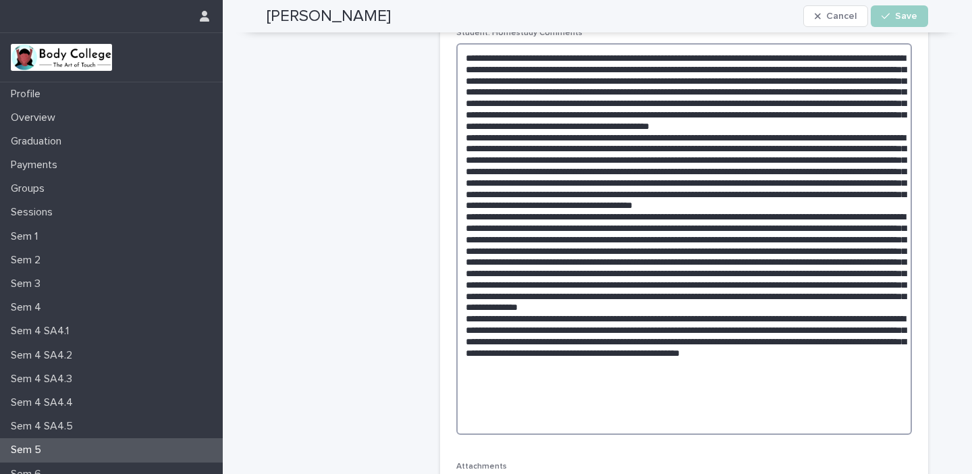
click at [630, 405] on textarea at bounding box center [684, 239] width 456 height 392
type textarea "**********"
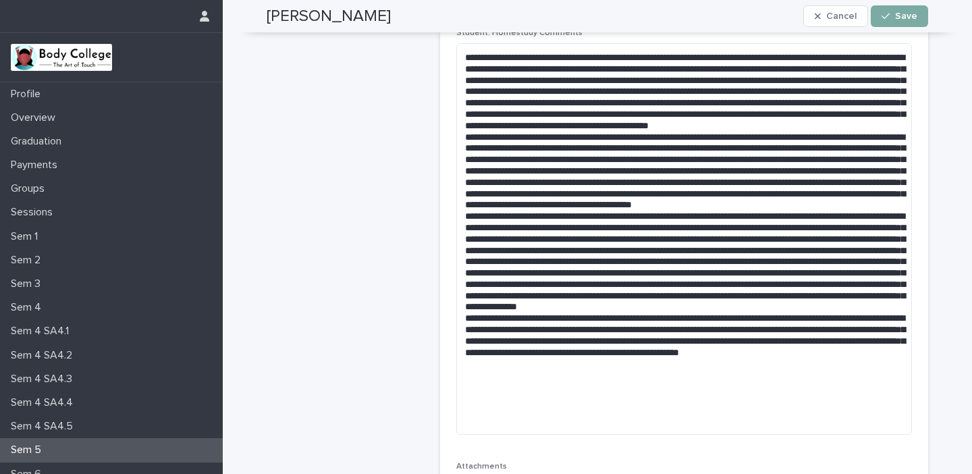
click at [909, 15] on span "Save" at bounding box center [906, 15] width 22 height 9
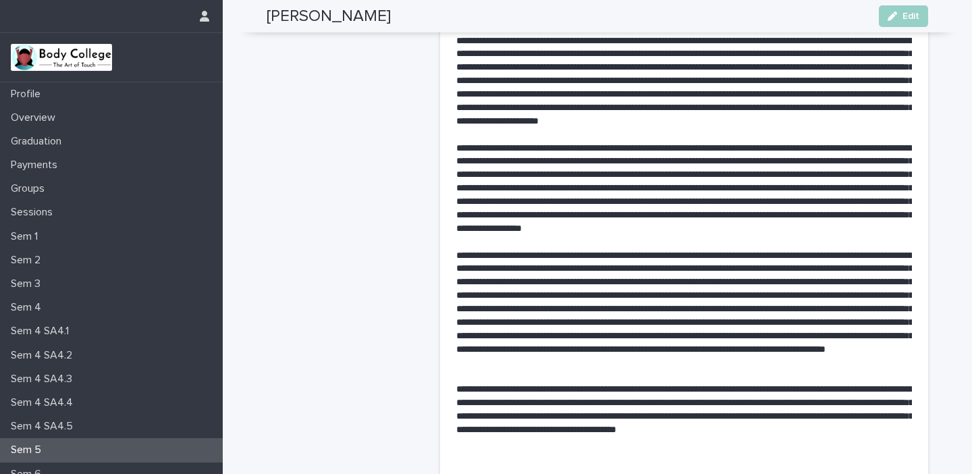
click at [897, 429] on p "**********" at bounding box center [684, 416] width 456 height 67
click at [909, 11] on span "Edit" at bounding box center [910, 15] width 17 height 9
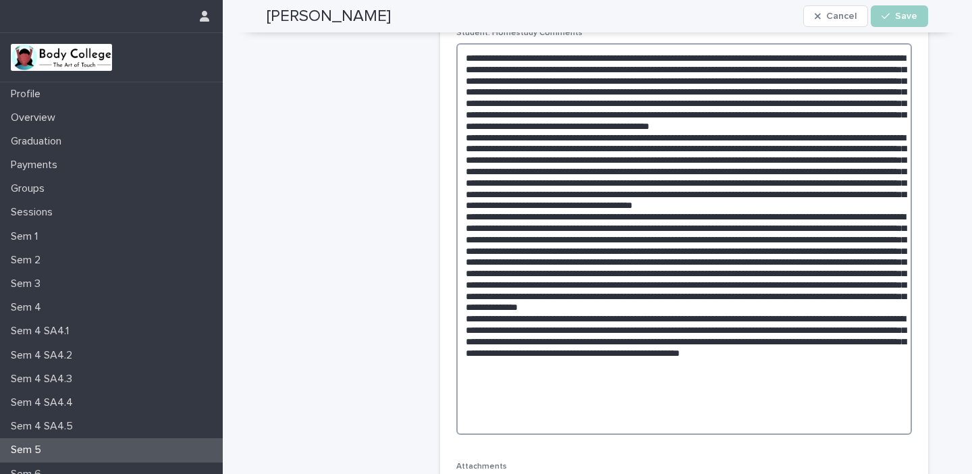
click at [535, 410] on textarea at bounding box center [684, 239] width 456 height 392
click at [539, 406] on textarea at bounding box center [684, 239] width 456 height 392
type textarea "**********"
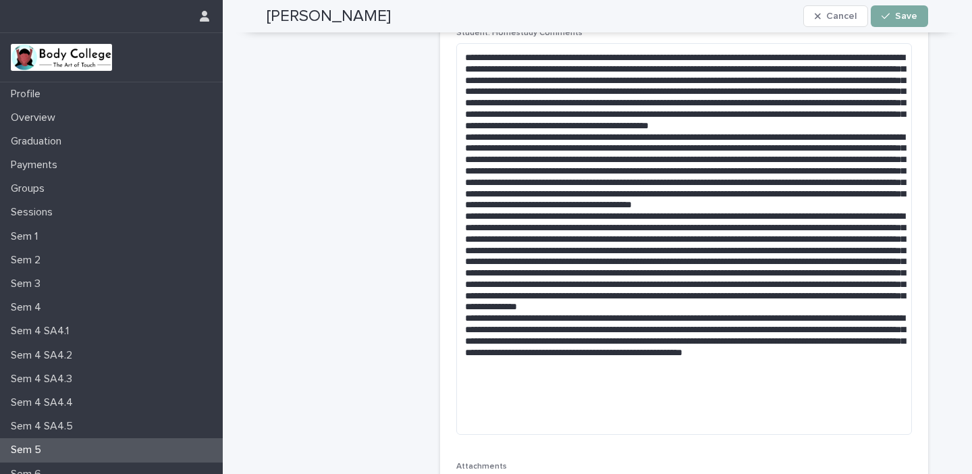
click at [914, 16] on span "Save" at bounding box center [906, 15] width 22 height 9
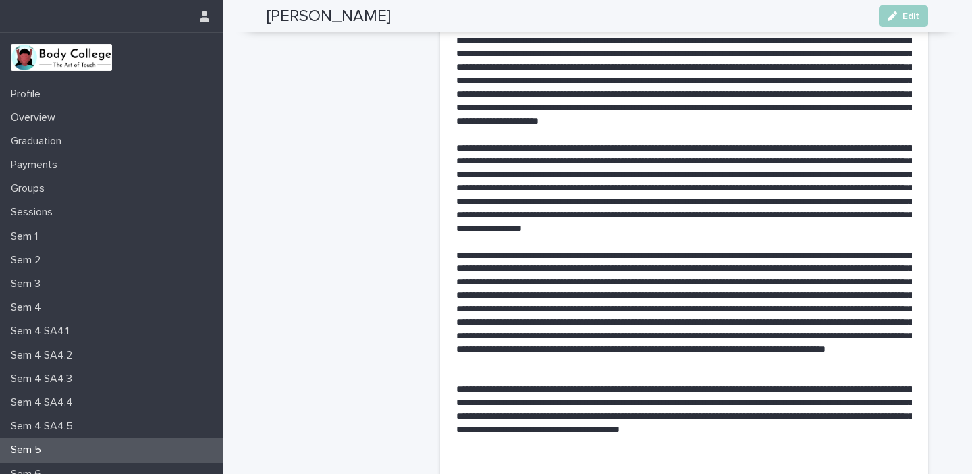
click at [188, 450] on div "Sem 5" at bounding box center [111, 450] width 223 height 24
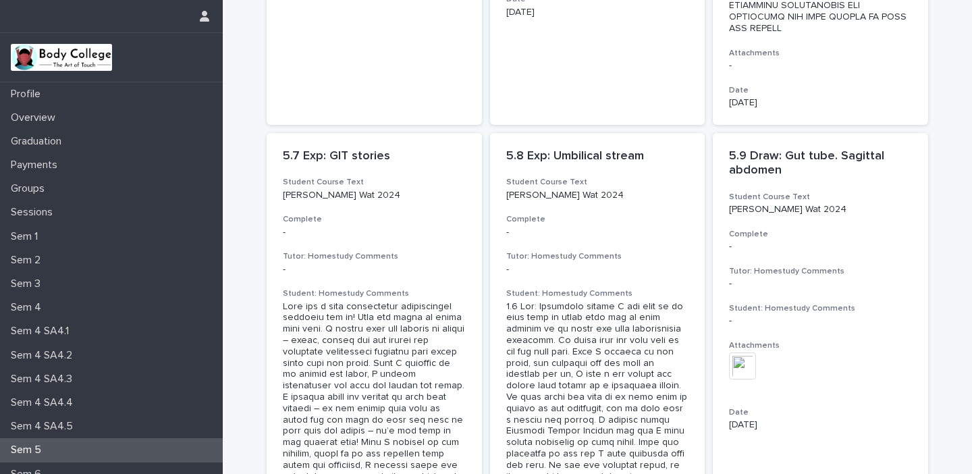
scroll to position [2583, 0]
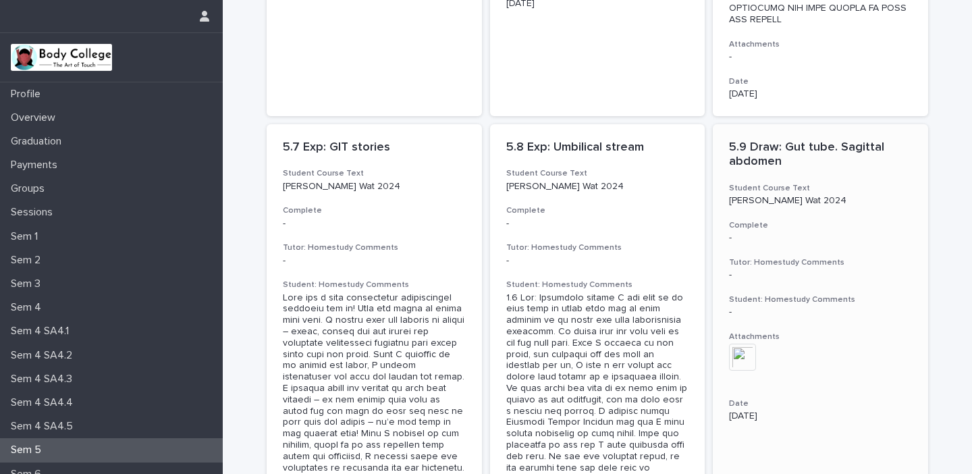
click at [744, 344] on img at bounding box center [742, 357] width 27 height 27
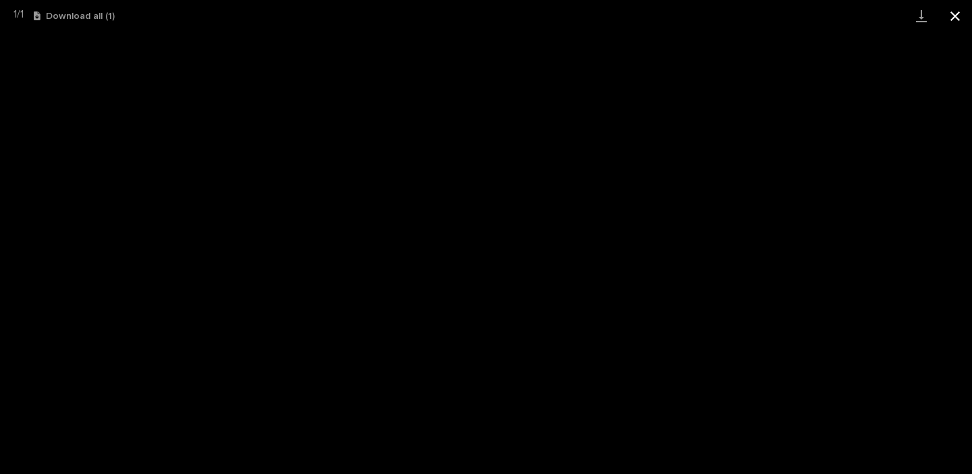
click at [957, 14] on button "Close gallery" at bounding box center [955, 16] width 34 height 32
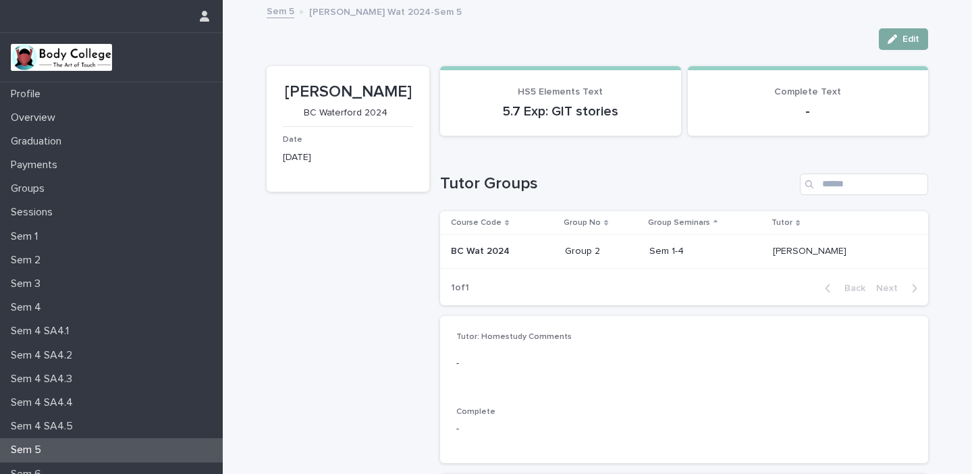
click at [914, 37] on span "Edit" at bounding box center [910, 38] width 17 height 9
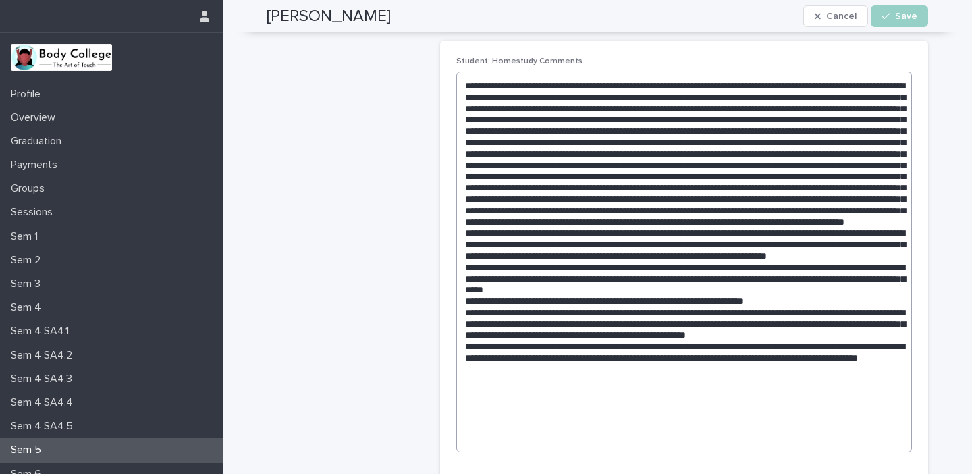
scroll to position [444, 0]
click at [601, 423] on textarea at bounding box center [684, 260] width 456 height 381
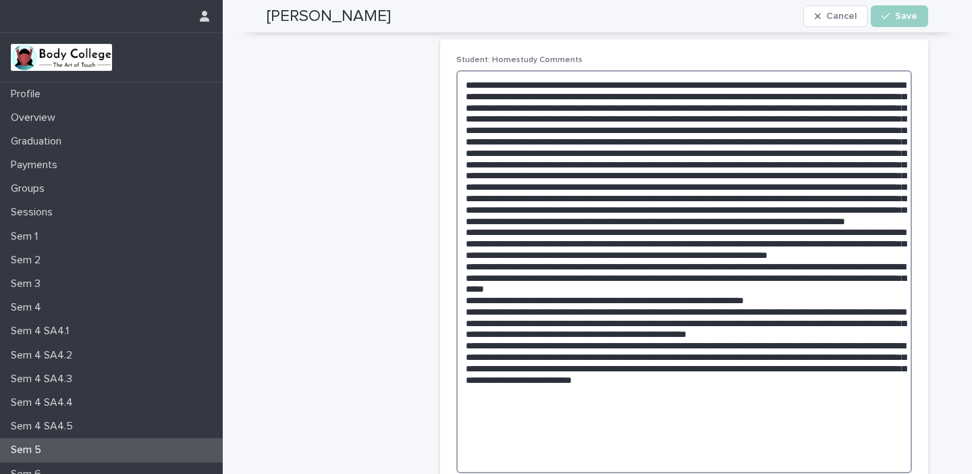
click at [587, 446] on textarea at bounding box center [684, 271] width 456 height 403
click at [608, 442] on textarea at bounding box center [684, 271] width 456 height 403
click at [652, 448] on textarea at bounding box center [684, 271] width 456 height 403
click at [888, 433] on textarea at bounding box center [684, 271] width 456 height 403
click at [626, 450] on textarea at bounding box center [684, 271] width 456 height 403
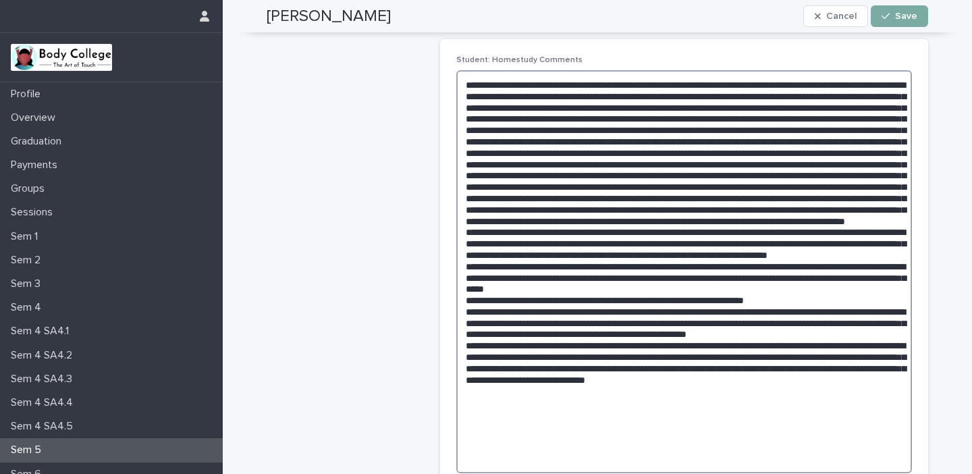
type textarea "**********"
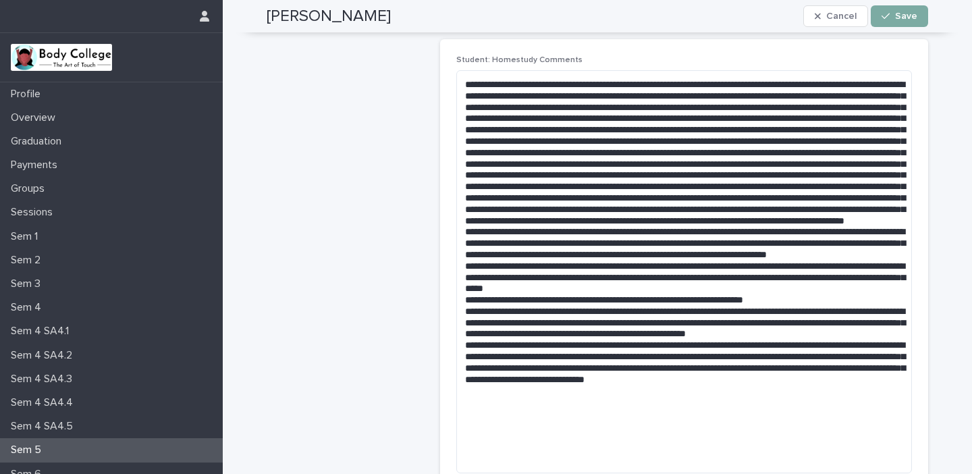
click at [904, 14] on span "Save" at bounding box center [906, 15] width 22 height 9
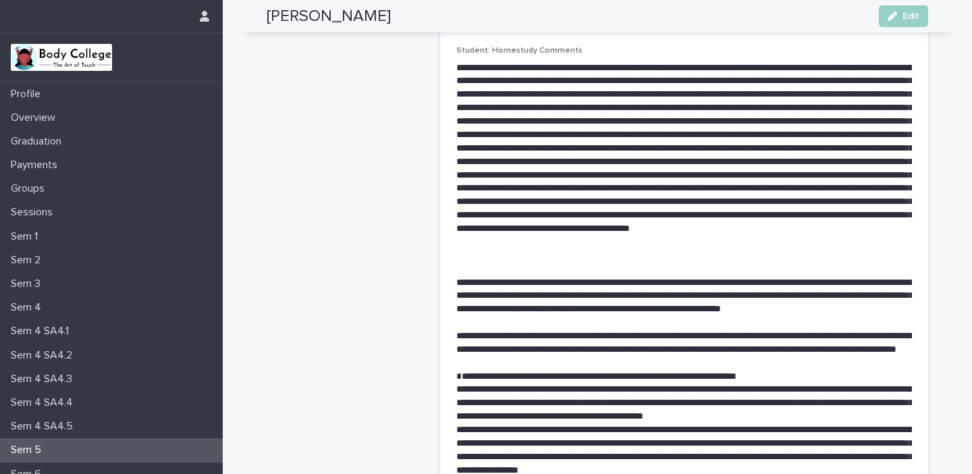
click at [32, 452] on p "Sem 5" at bounding box center [28, 449] width 47 height 13
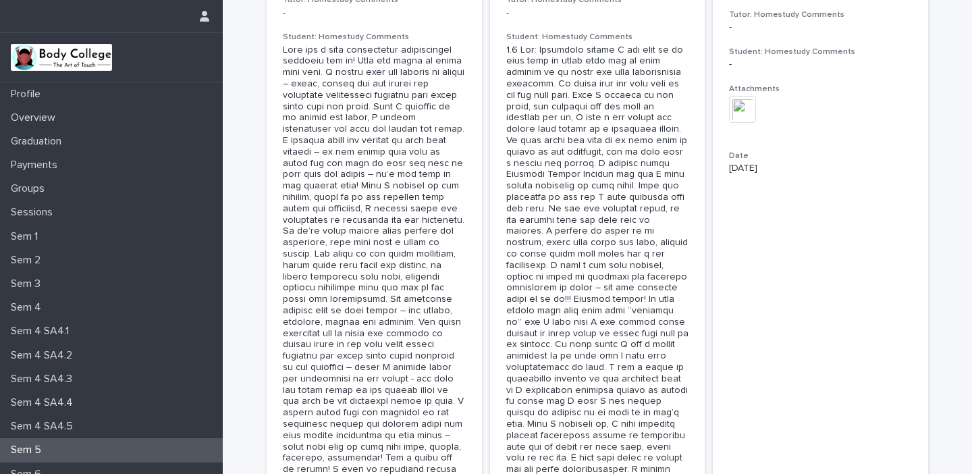
scroll to position [2814, 0]
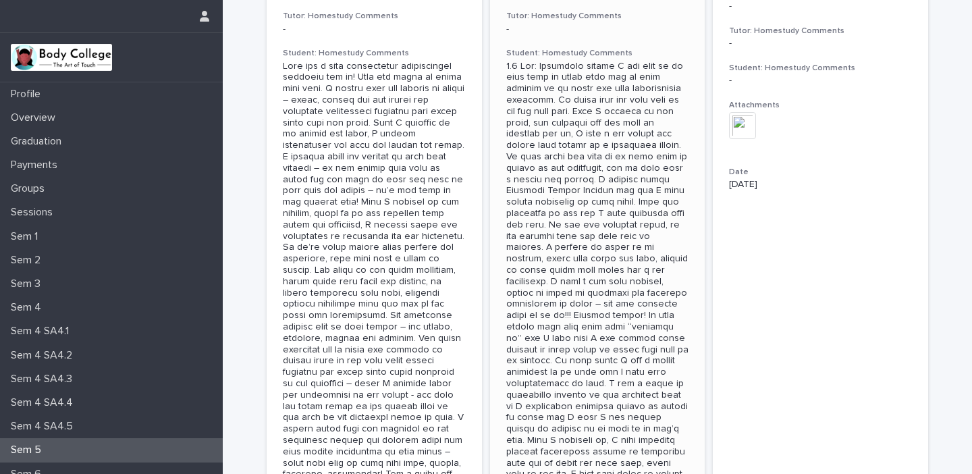
click at [641, 254] on div at bounding box center [597, 344] width 183 height 567
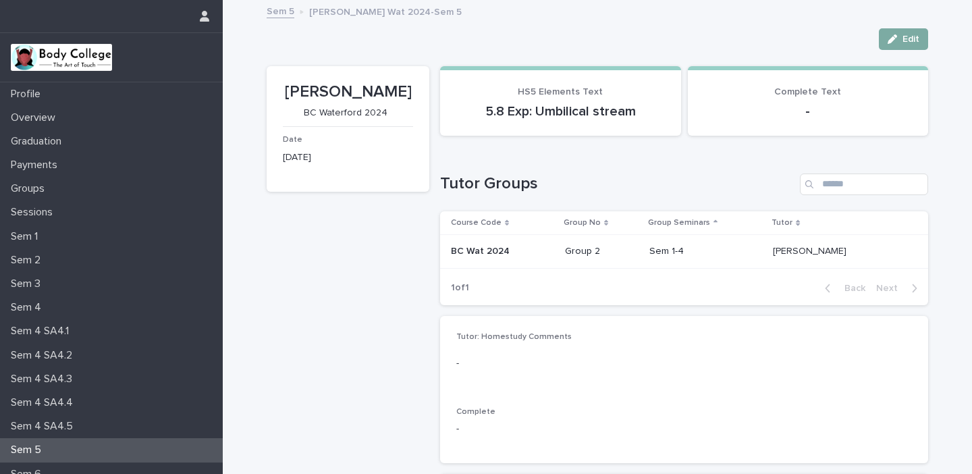
click at [918, 36] on span "Edit" at bounding box center [910, 38] width 17 height 9
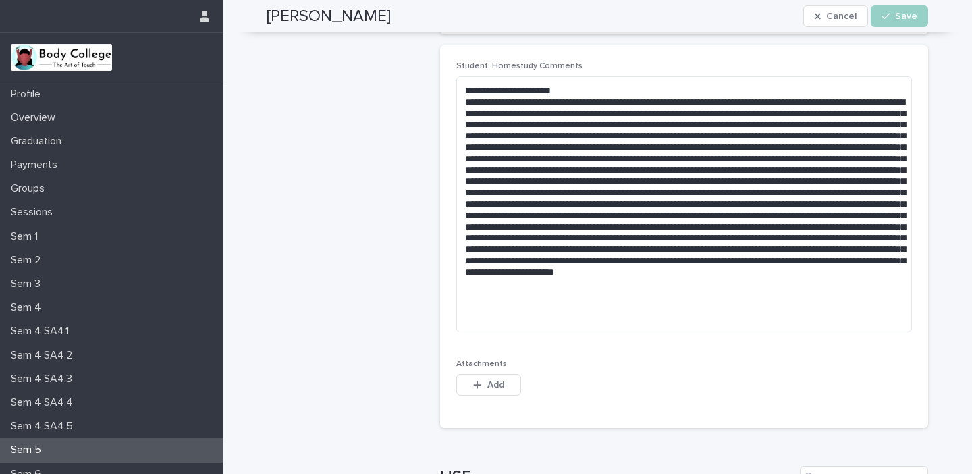
scroll to position [435, 0]
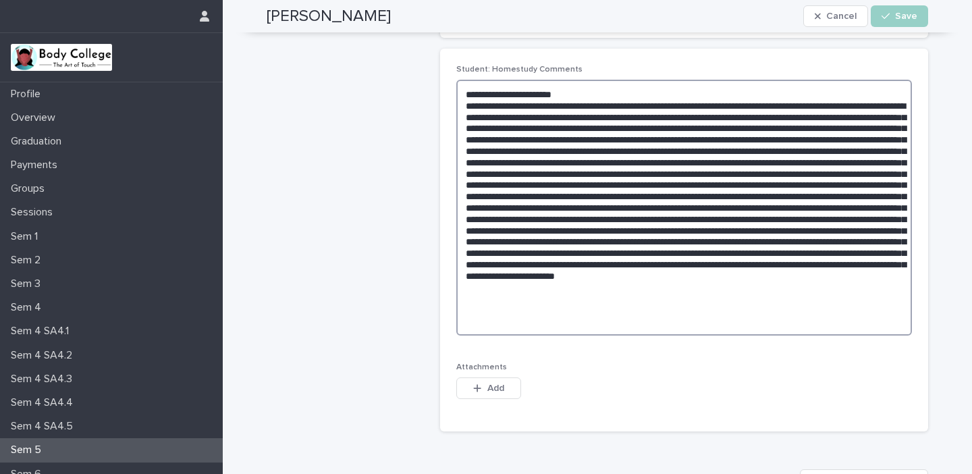
click at [728, 311] on textarea at bounding box center [684, 208] width 456 height 256
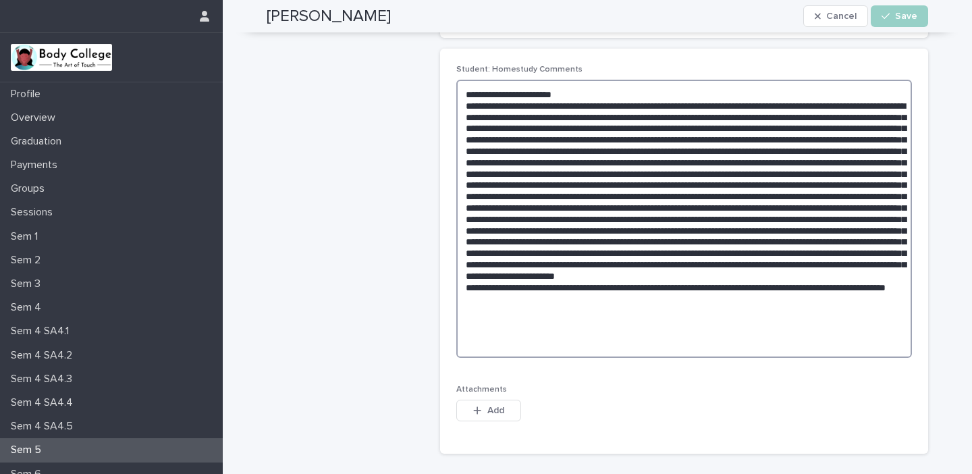
click at [557, 335] on textarea at bounding box center [684, 219] width 456 height 278
click at [707, 335] on textarea at bounding box center [684, 219] width 456 height 278
type textarea "**********"
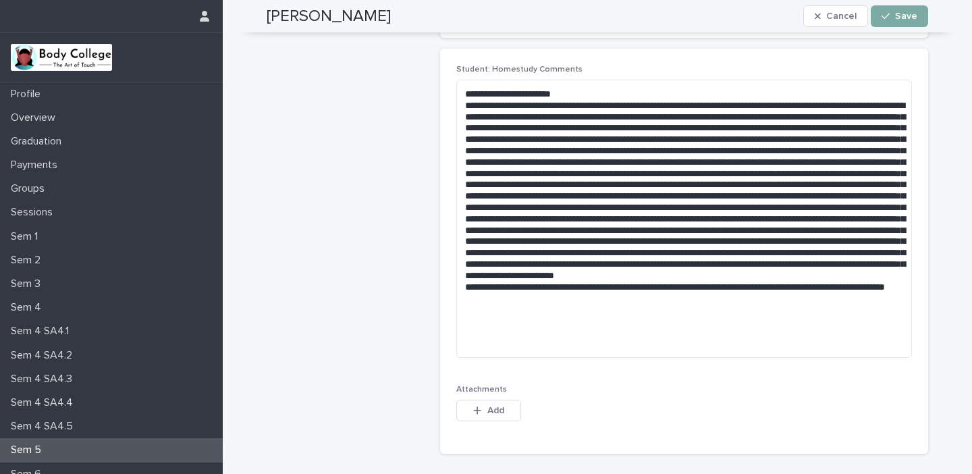
click at [891, 5] on button "Save" at bounding box center [899, 16] width 57 height 22
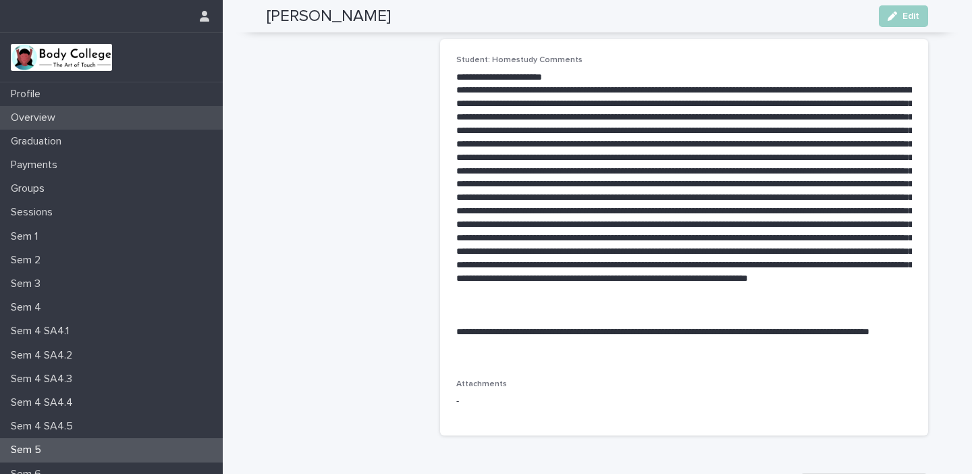
click at [47, 113] on p "Overview" at bounding box center [35, 117] width 61 height 13
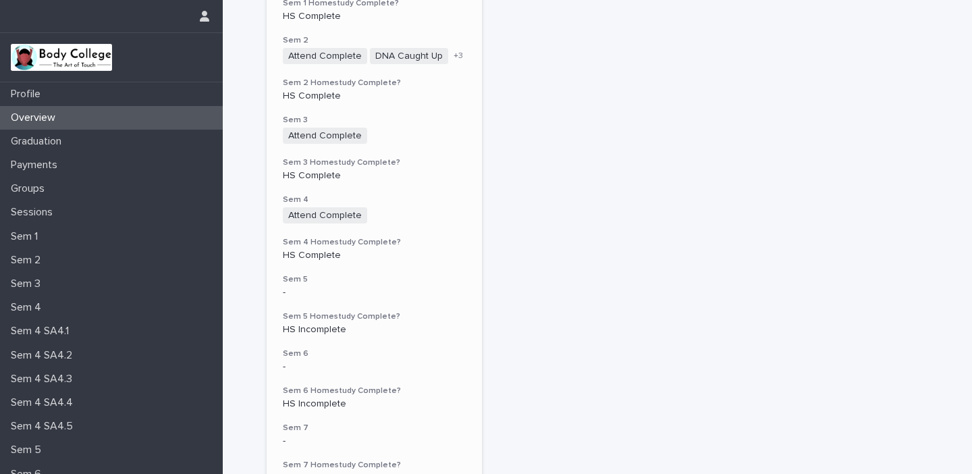
scroll to position [362, 0]
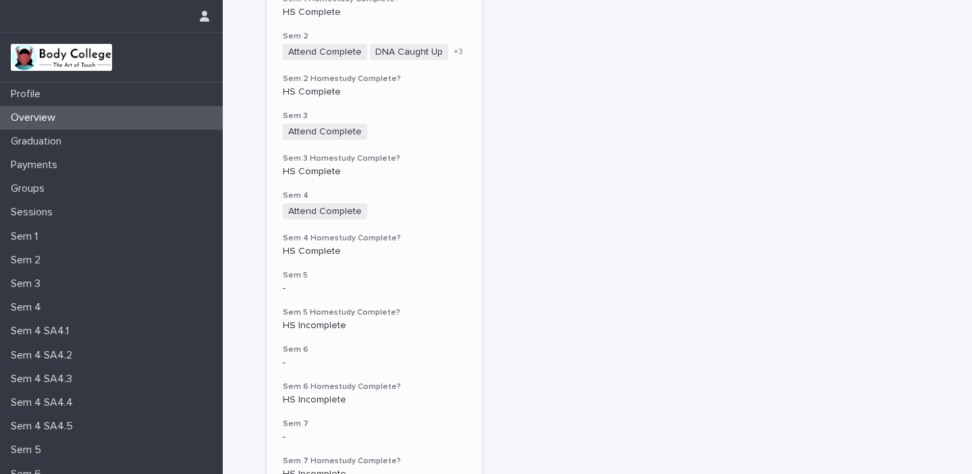
click at [357, 317] on div "HS Incomplete" at bounding box center [374, 324] width 183 height 14
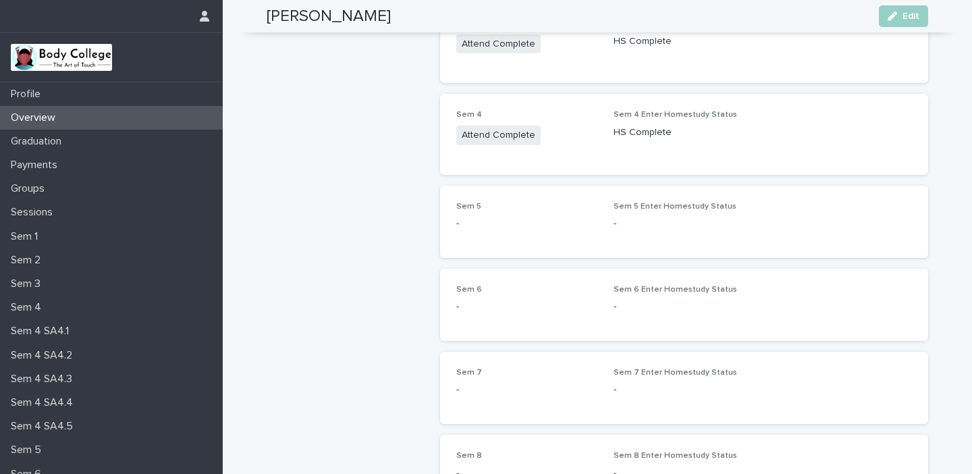
scroll to position [582, 0]
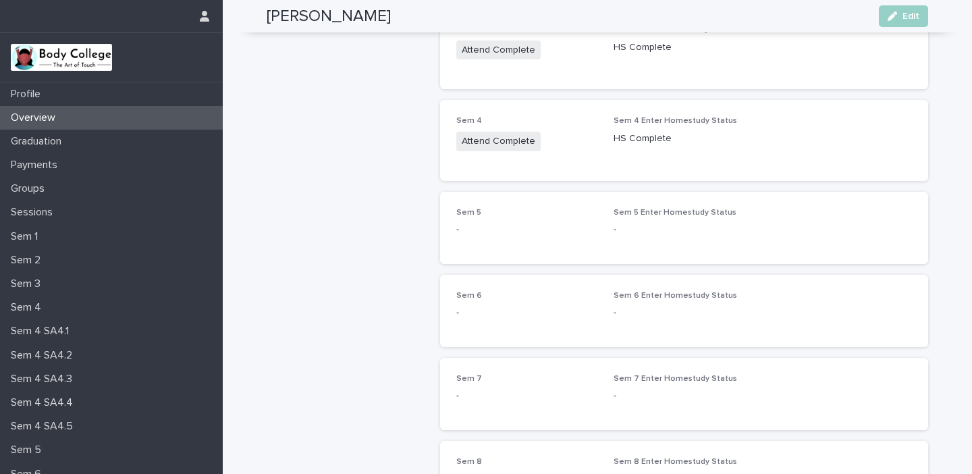
click at [585, 221] on div "Sem 5 -" at bounding box center [526, 228] width 141 height 40
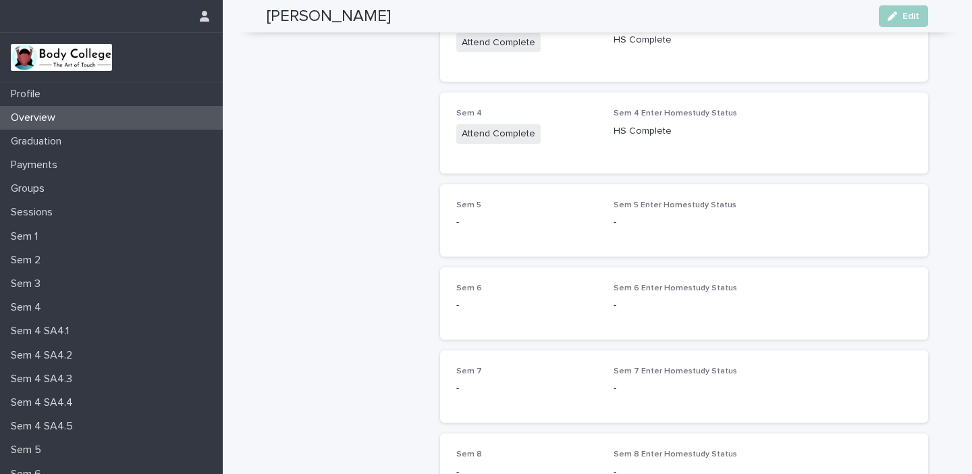
scroll to position [593, 0]
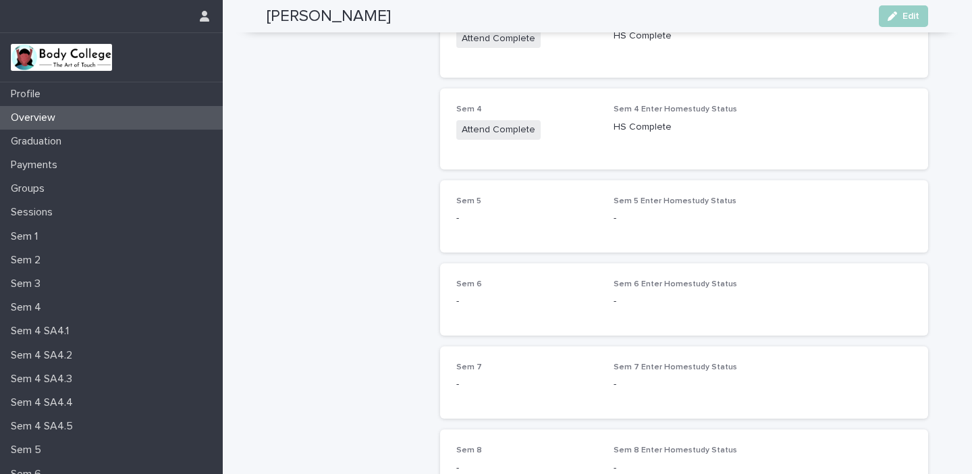
click at [655, 197] on span "Sem 5 Enter Homestudy Status" at bounding box center [675, 201] width 123 height 8
click at [473, 211] on p "-" at bounding box center [526, 218] width 141 height 14
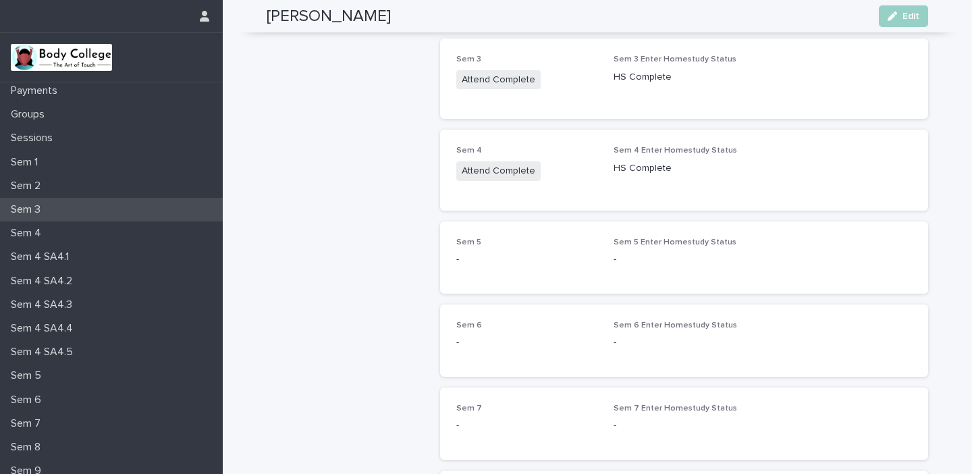
scroll to position [76, 0]
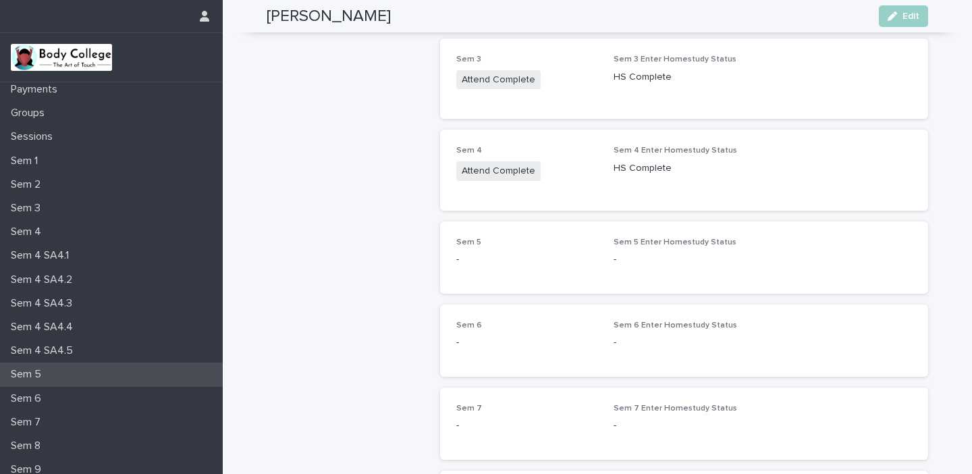
click at [25, 379] on p "Sem 5" at bounding box center [28, 374] width 47 height 13
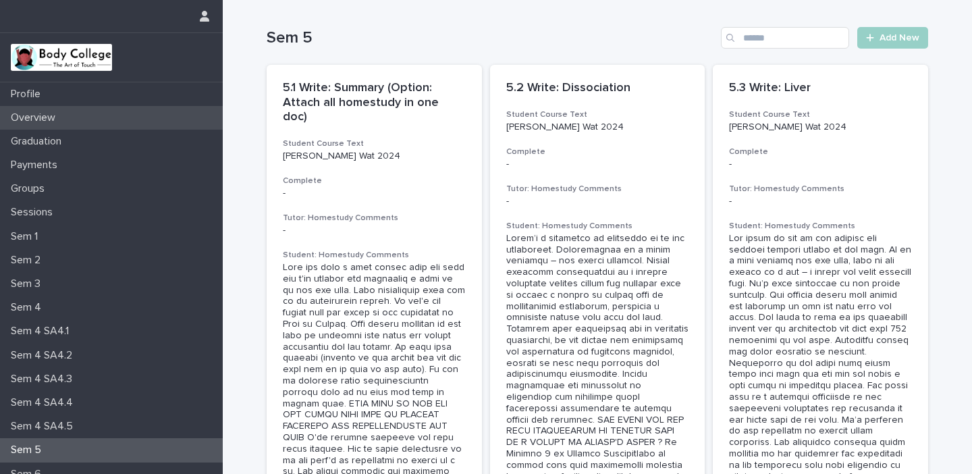
click at [53, 114] on p "Overview" at bounding box center [35, 117] width 61 height 13
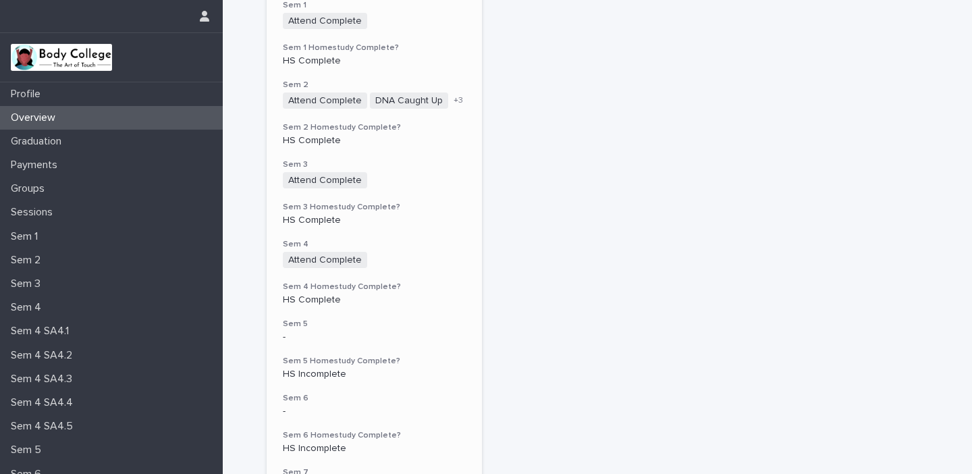
scroll to position [315, 0]
click at [323, 364] on div "HS Incomplete" at bounding box center [374, 371] width 183 height 14
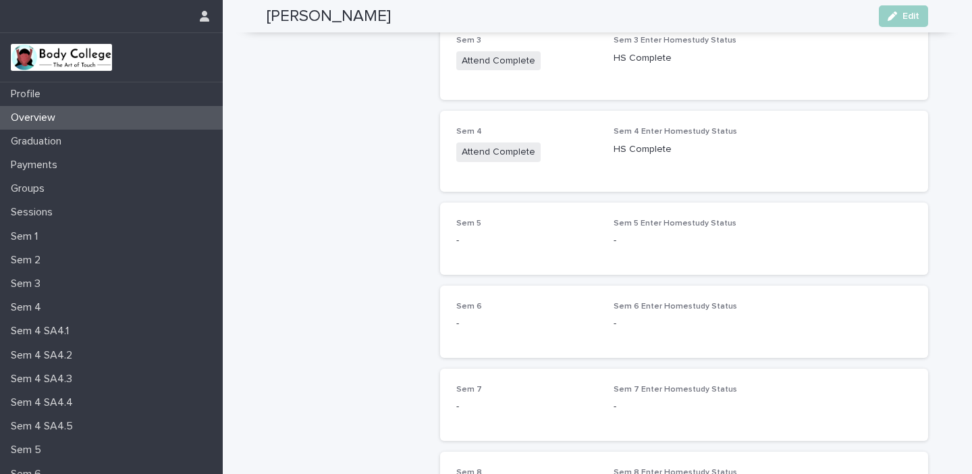
scroll to position [570, 0]
click at [896, 11] on icon "button" at bounding box center [892, 15] width 9 height 9
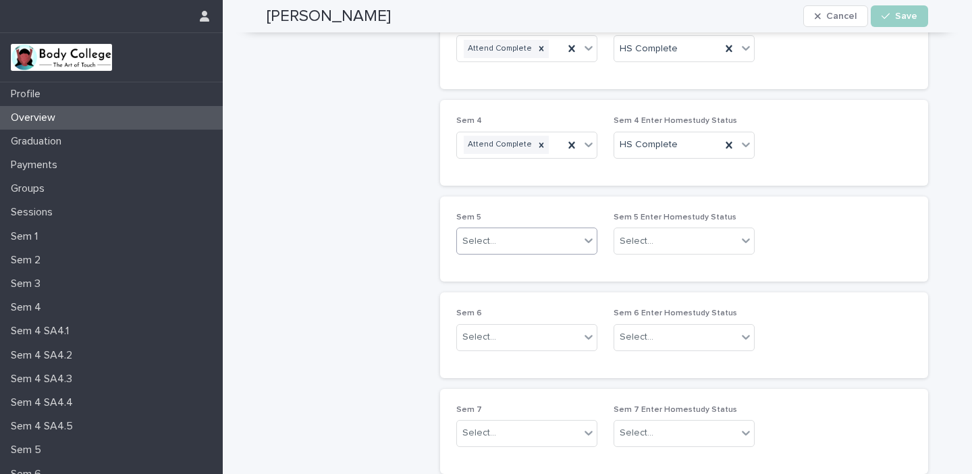
click at [589, 242] on icon at bounding box center [589, 240] width 8 height 5
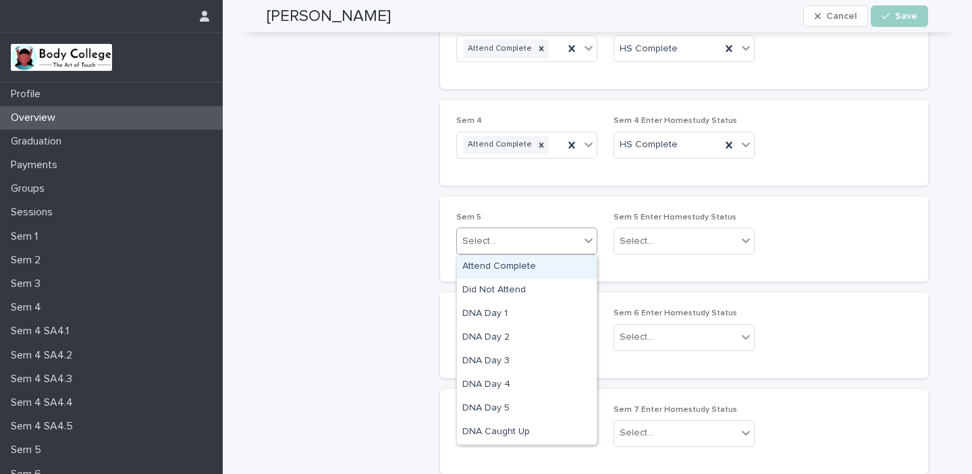
click at [512, 265] on div "Attend Complete" at bounding box center [527, 267] width 140 height 24
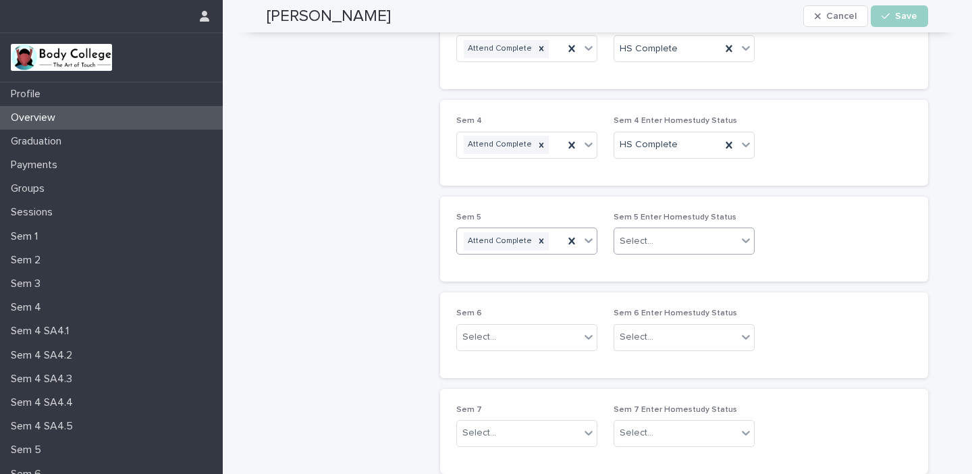
click at [747, 237] on icon at bounding box center [746, 241] width 14 height 14
click at [688, 267] on div "HS Complete" at bounding box center [684, 267] width 140 height 24
click at [905, 20] on span "Save" at bounding box center [906, 15] width 22 height 9
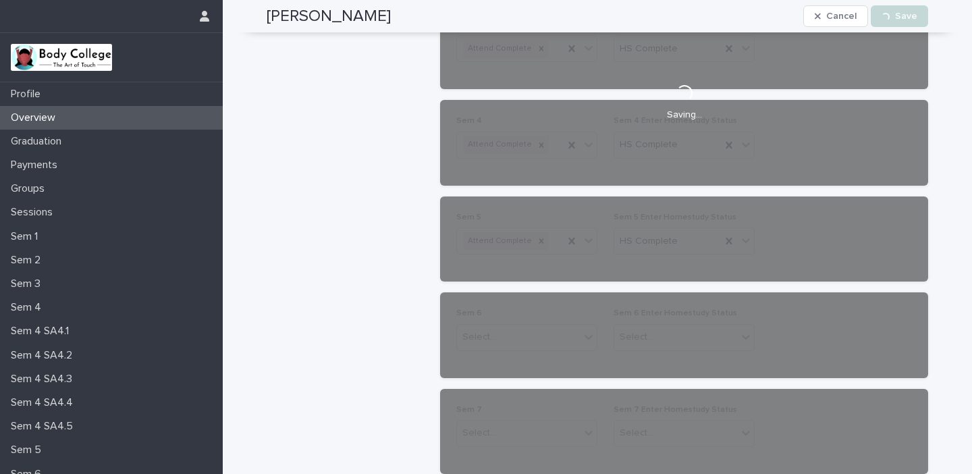
scroll to position [558, 0]
